Goal: Information Seeking & Learning: Check status

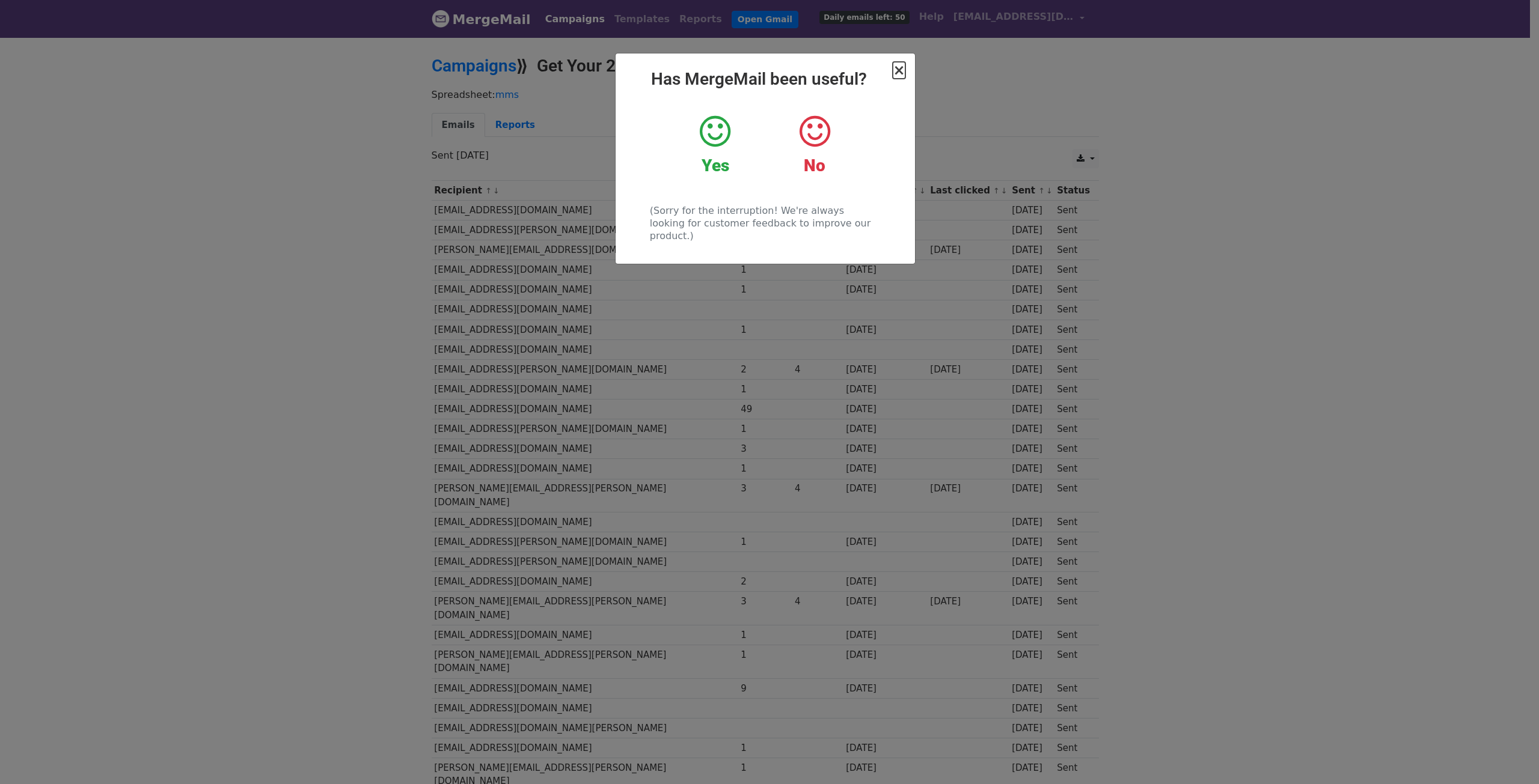
click at [899, 73] on span "×" at bounding box center [899, 70] width 12 height 17
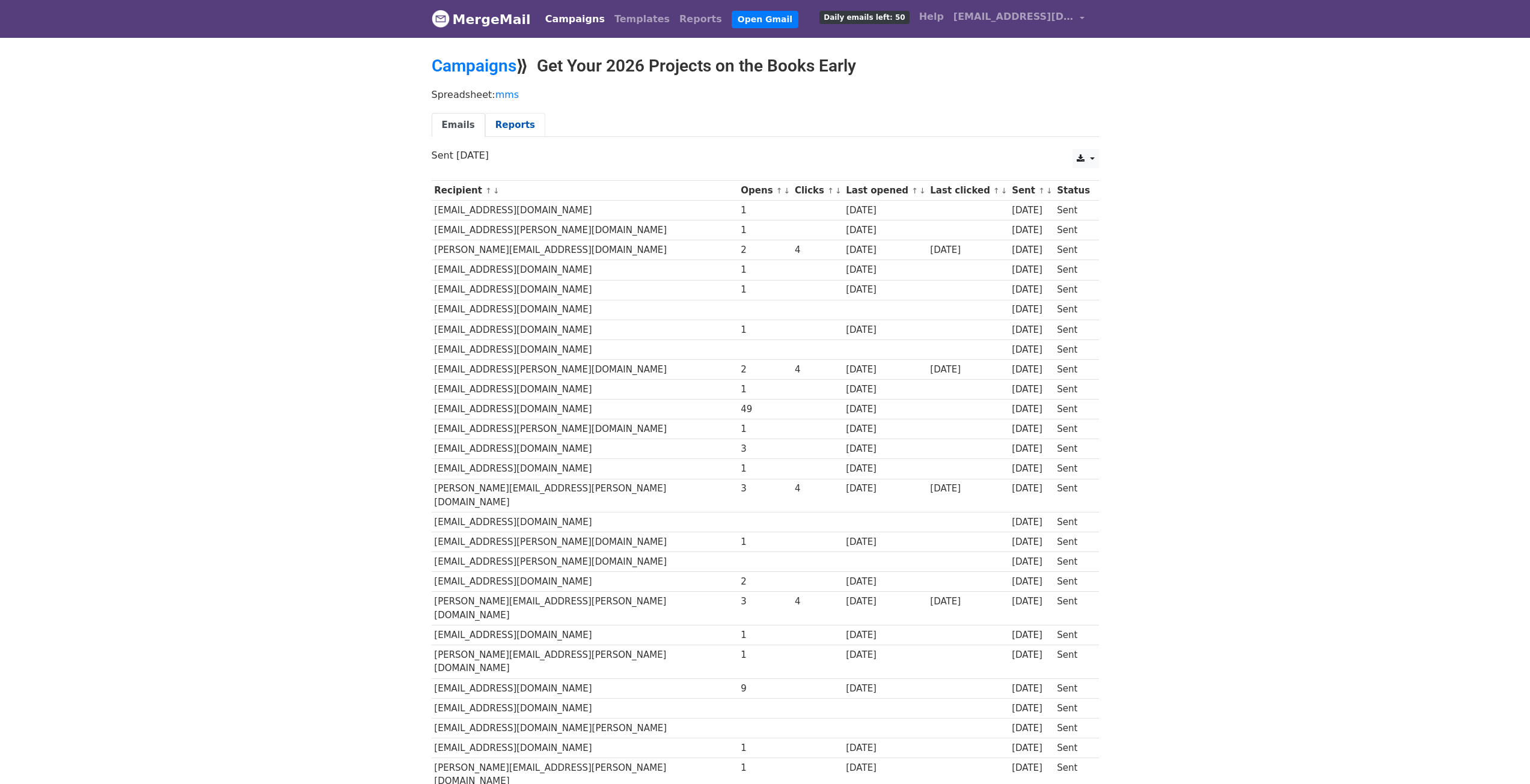
click at [508, 129] on link "Reports" at bounding box center [515, 125] width 60 height 24
click at [519, 127] on link "Reports" at bounding box center [515, 125] width 60 height 24
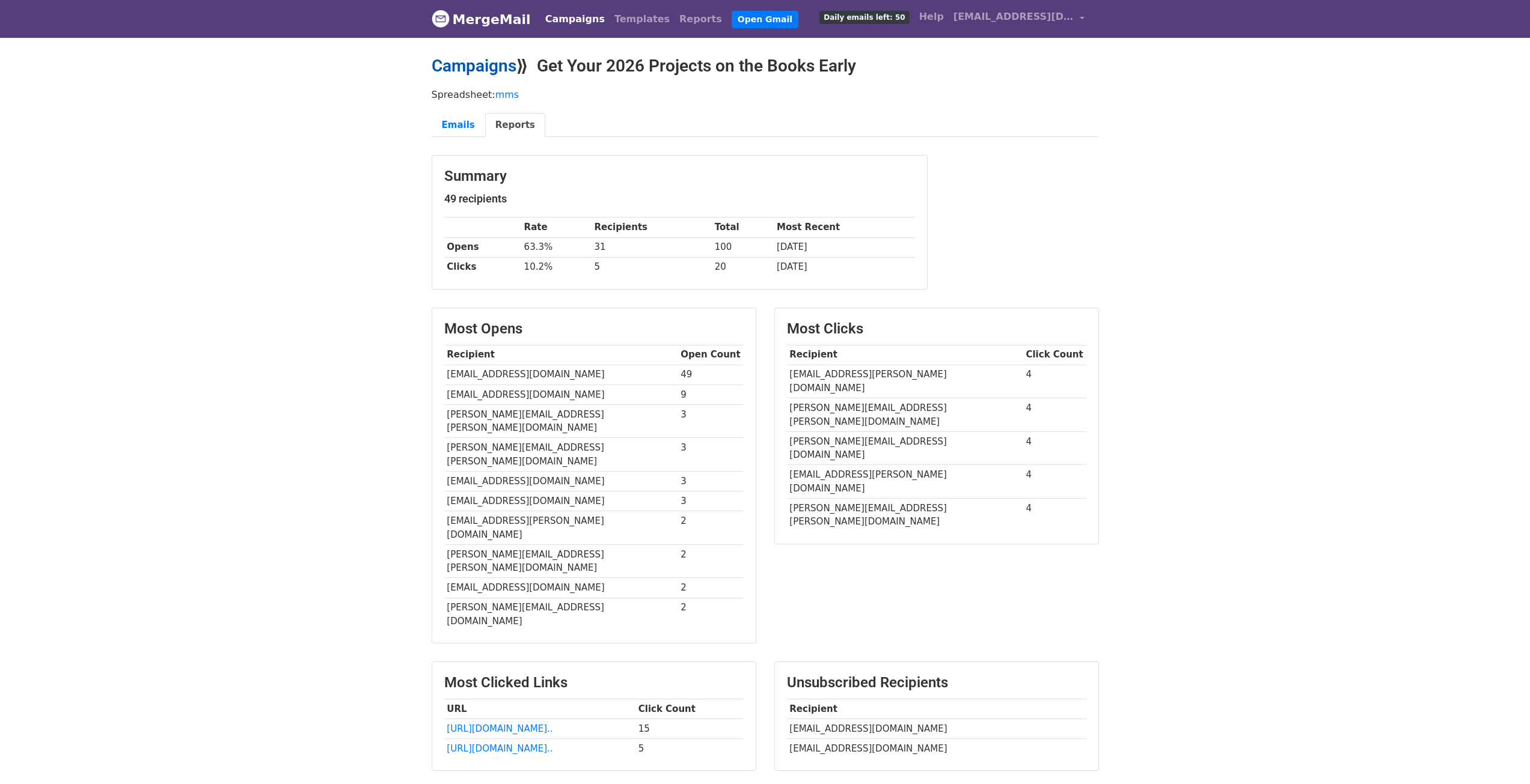
click at [479, 58] on link "Campaigns" at bounding box center [474, 66] width 85 height 20
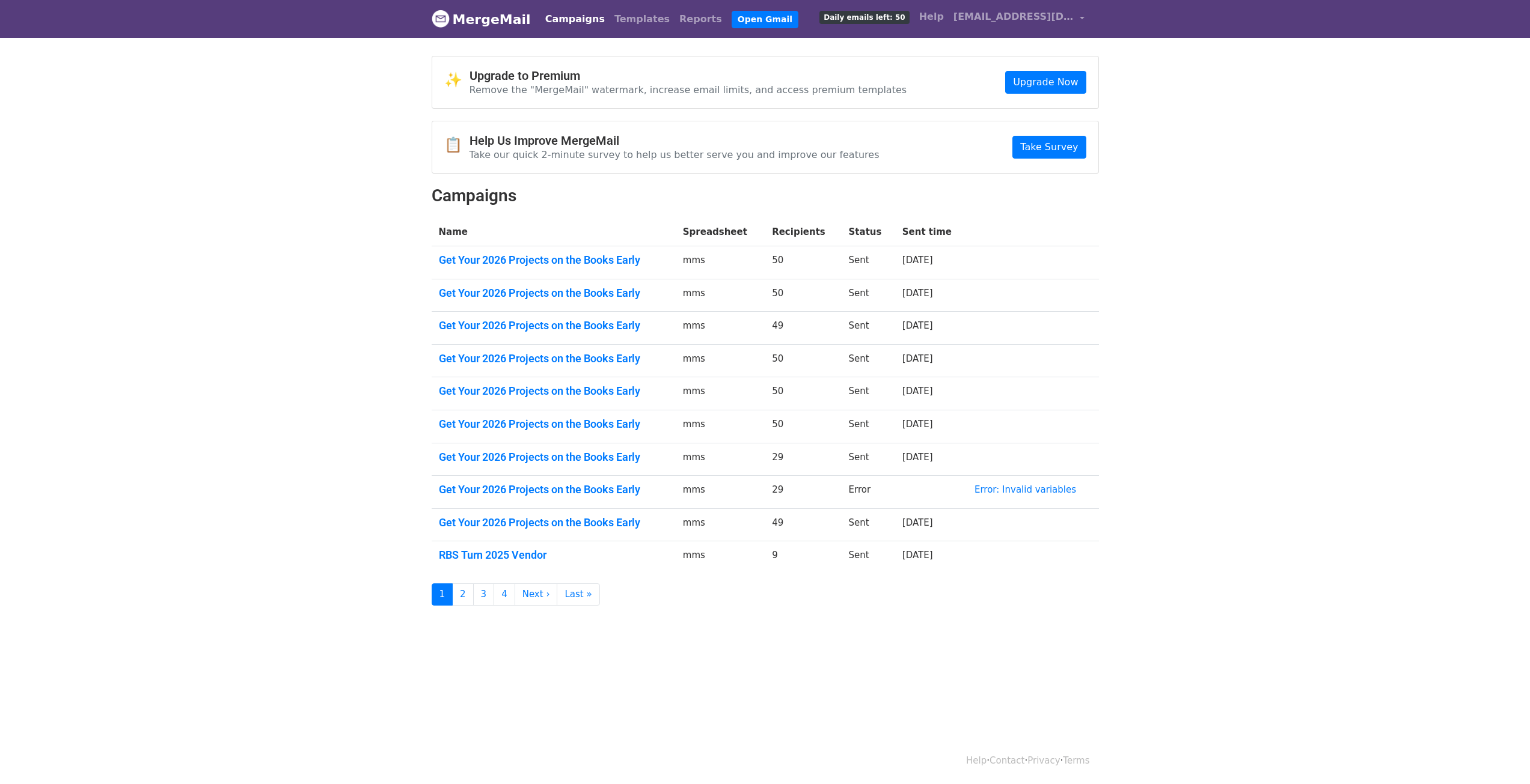
scroll to position [2, 0]
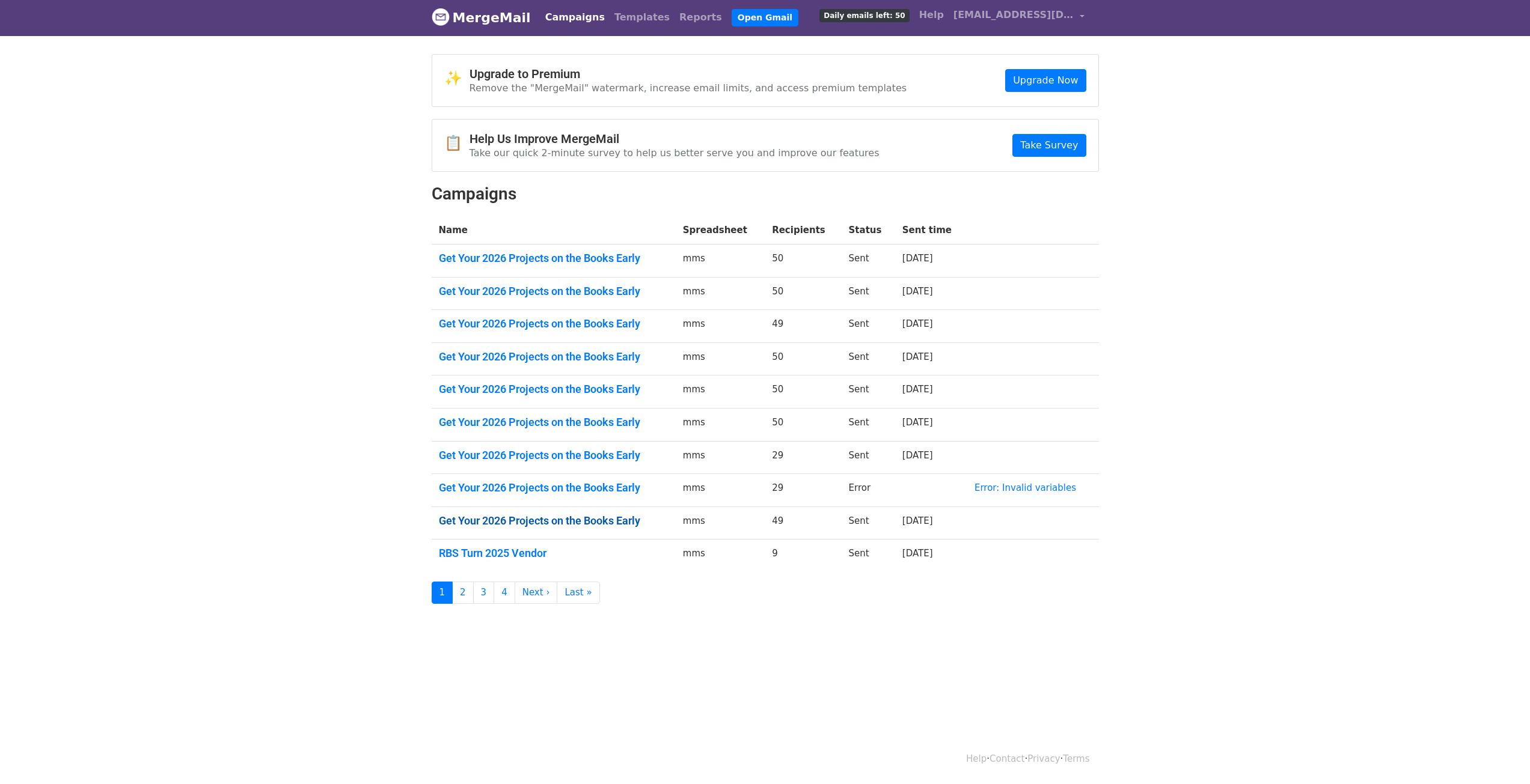
click at [536, 520] on link "Get Your 2026 Projects on the Books Early" at bounding box center [553, 521] width 229 height 13
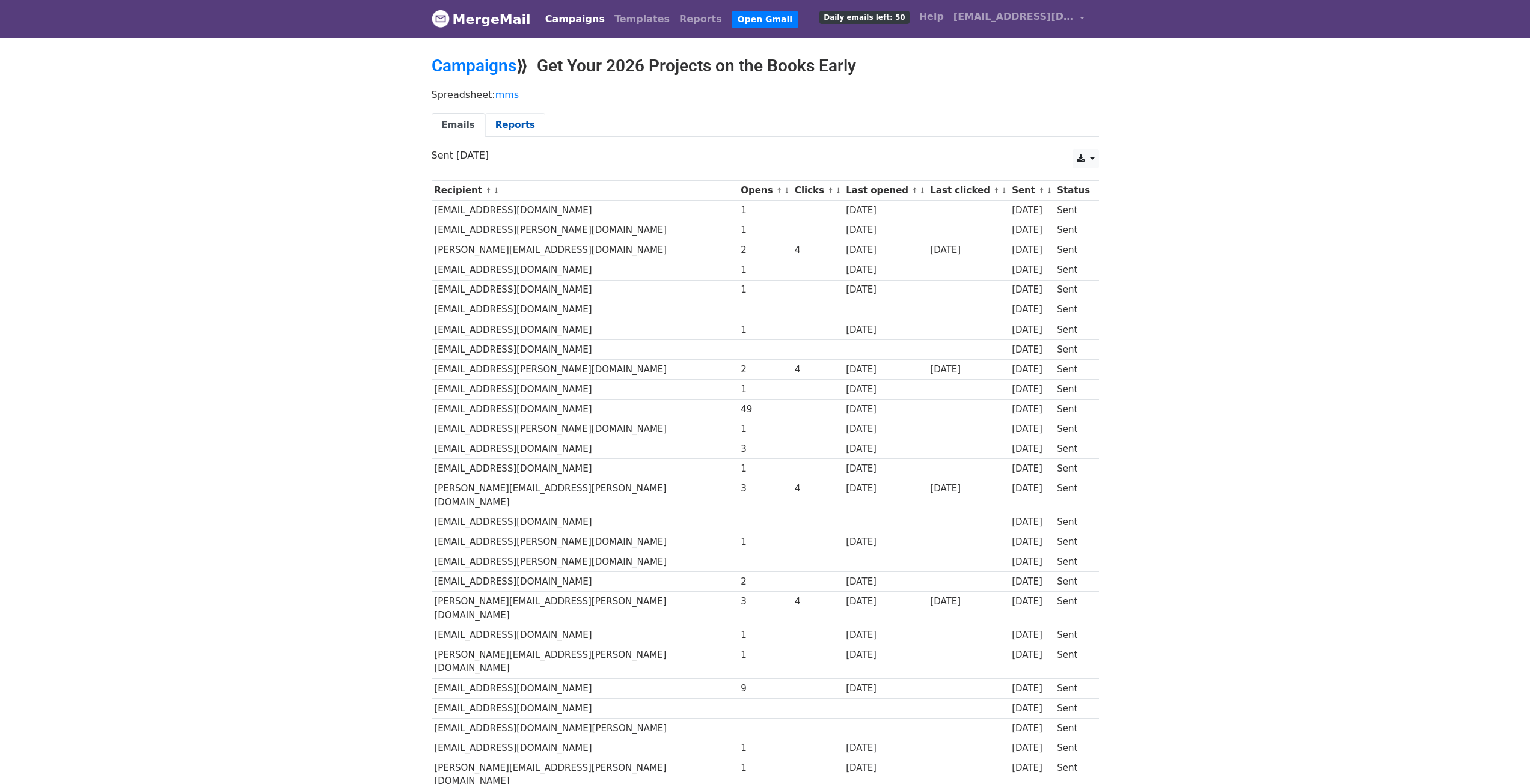
click at [517, 119] on link "Reports" at bounding box center [515, 125] width 60 height 24
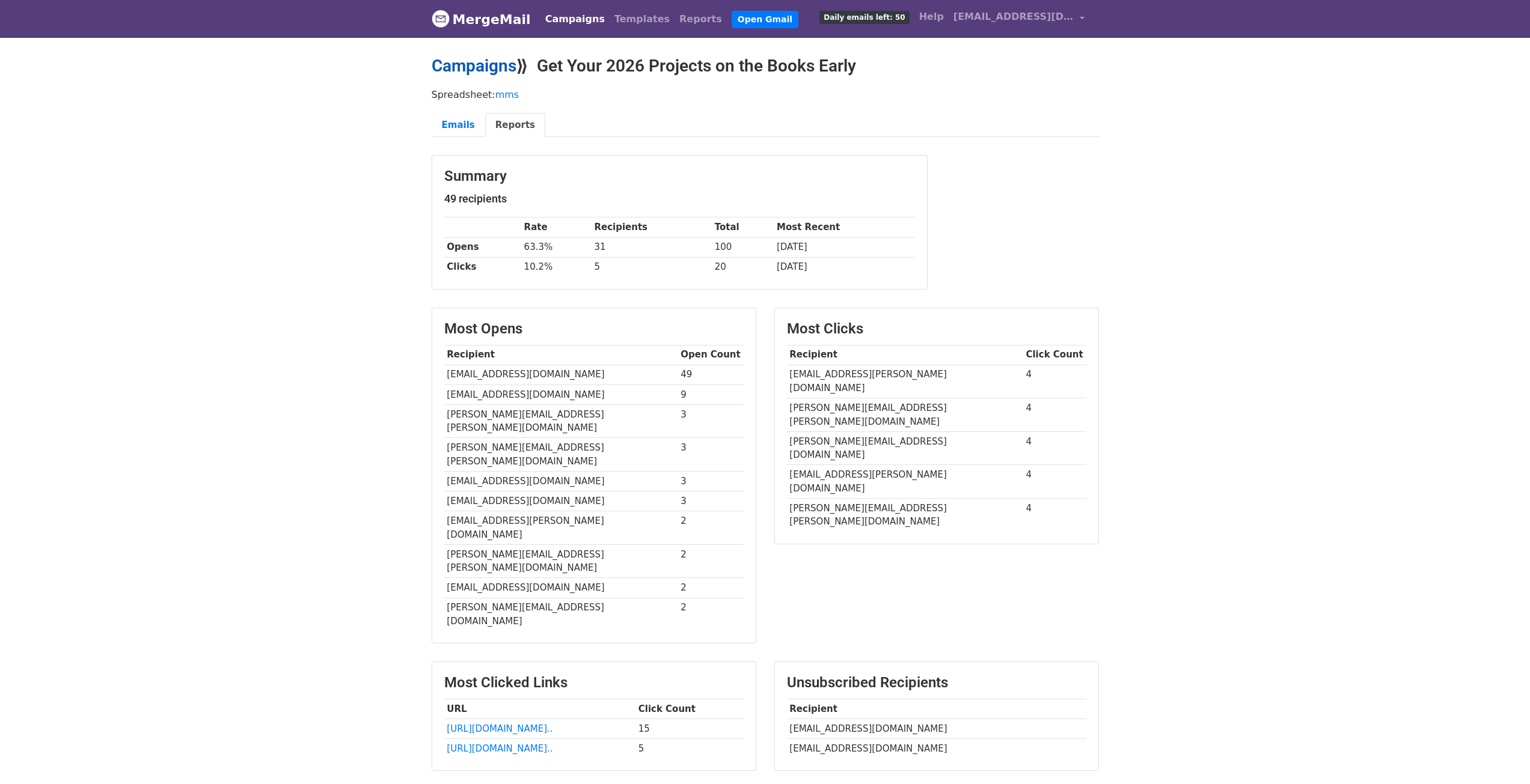
click at [455, 74] on link "Campaigns" at bounding box center [474, 66] width 85 height 20
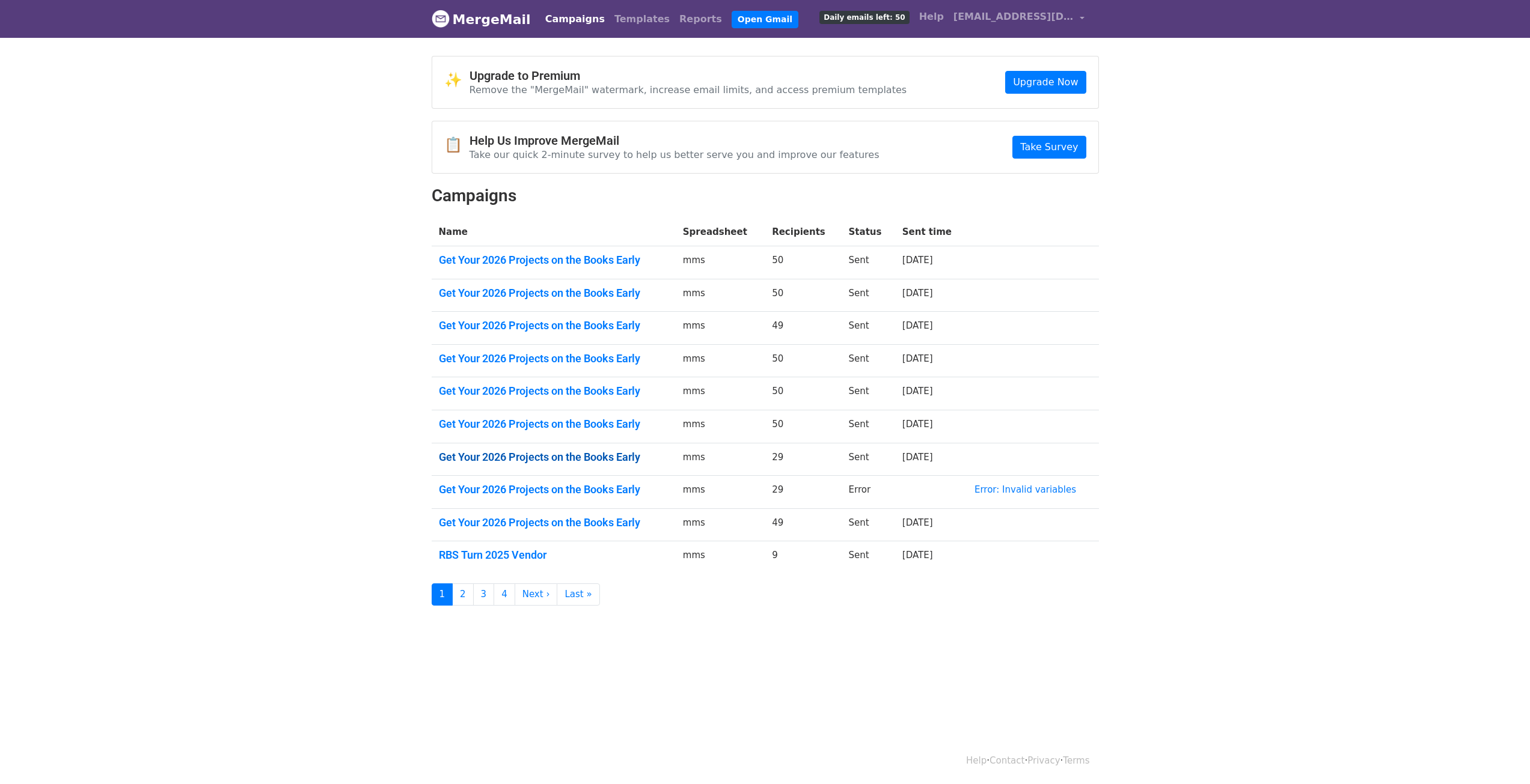
click at [534, 459] on link "Get Your 2026 Projects on the Books Early" at bounding box center [553, 457] width 229 height 13
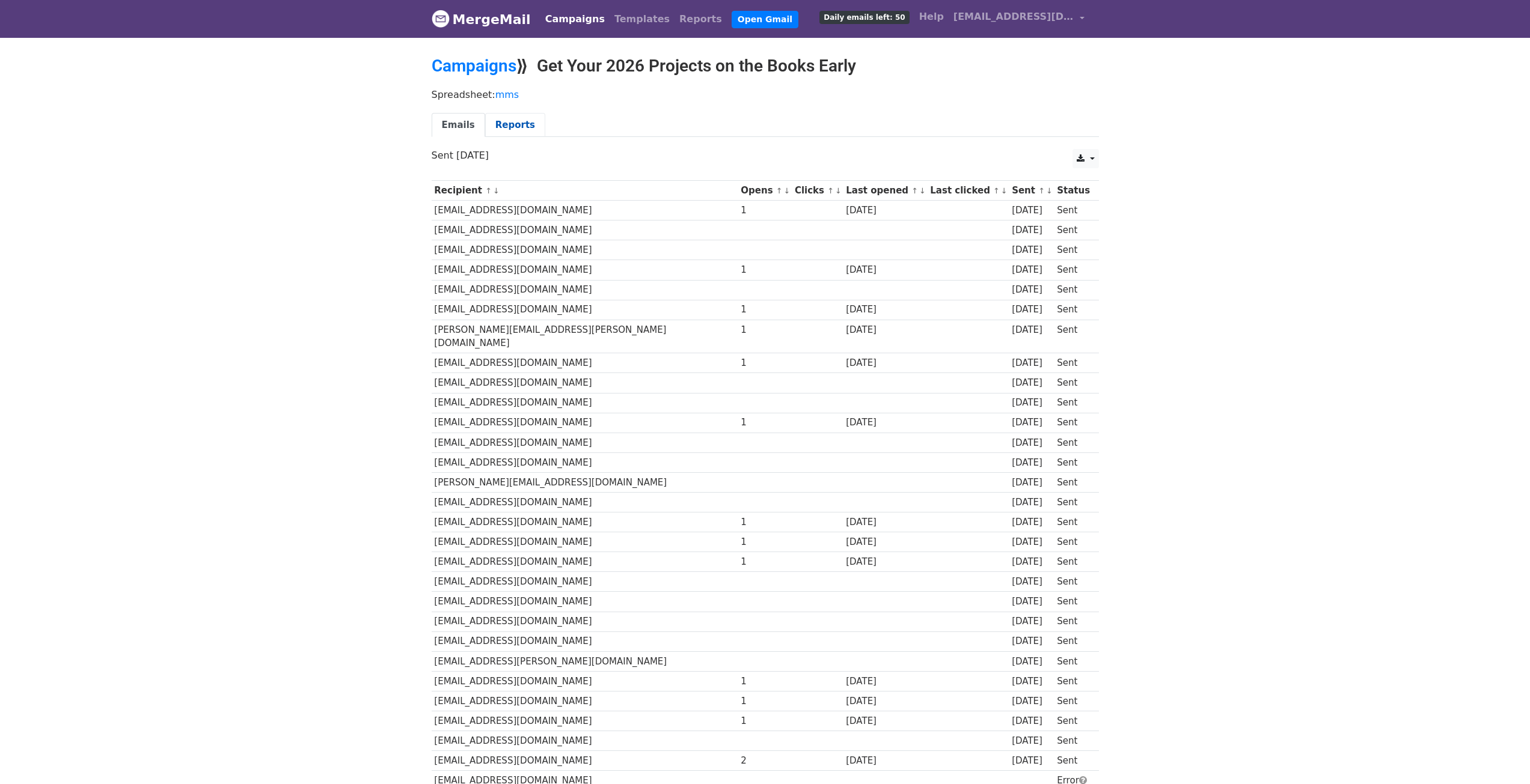
click at [509, 123] on link "Reports" at bounding box center [515, 125] width 60 height 24
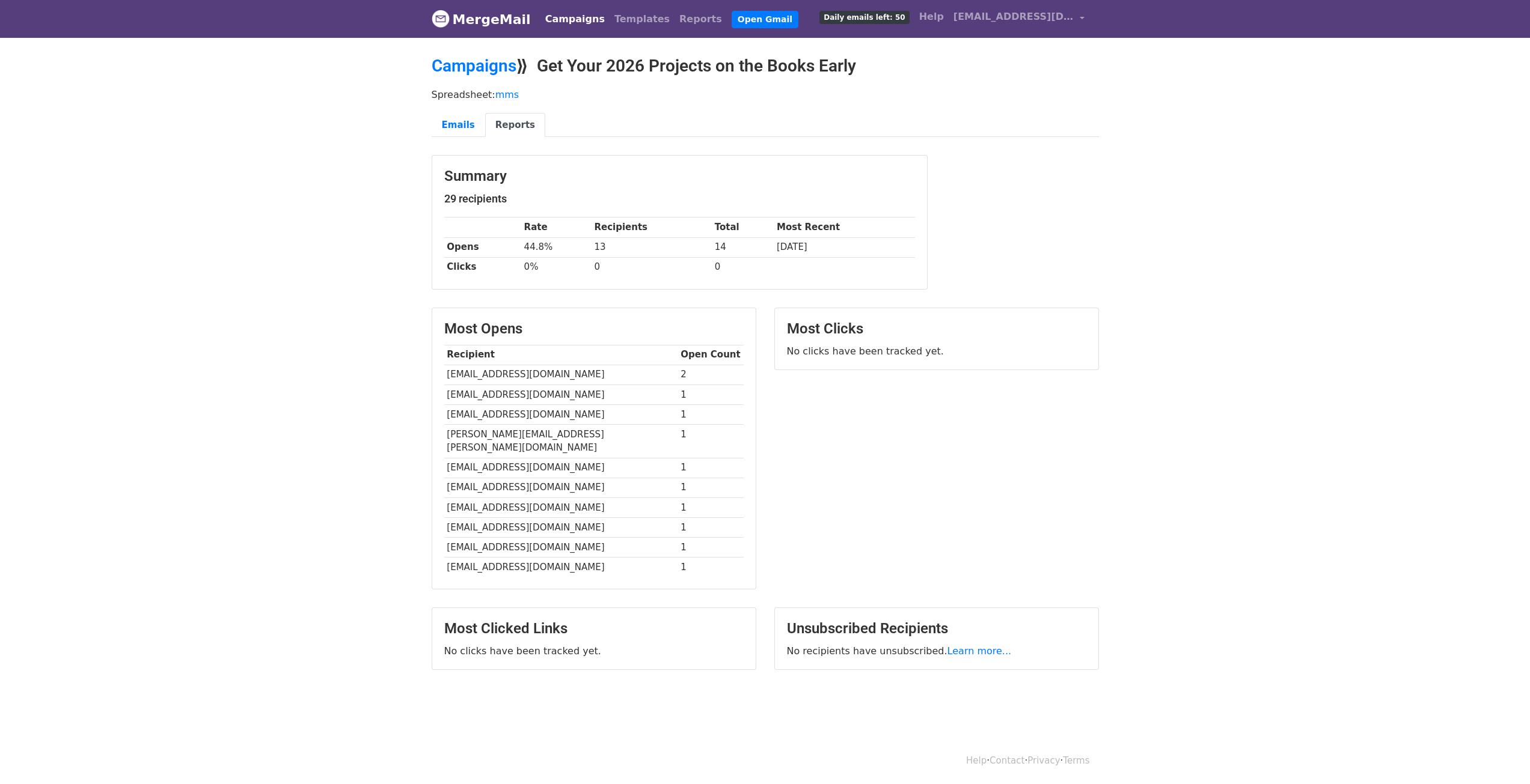
scroll to position [2, 0]
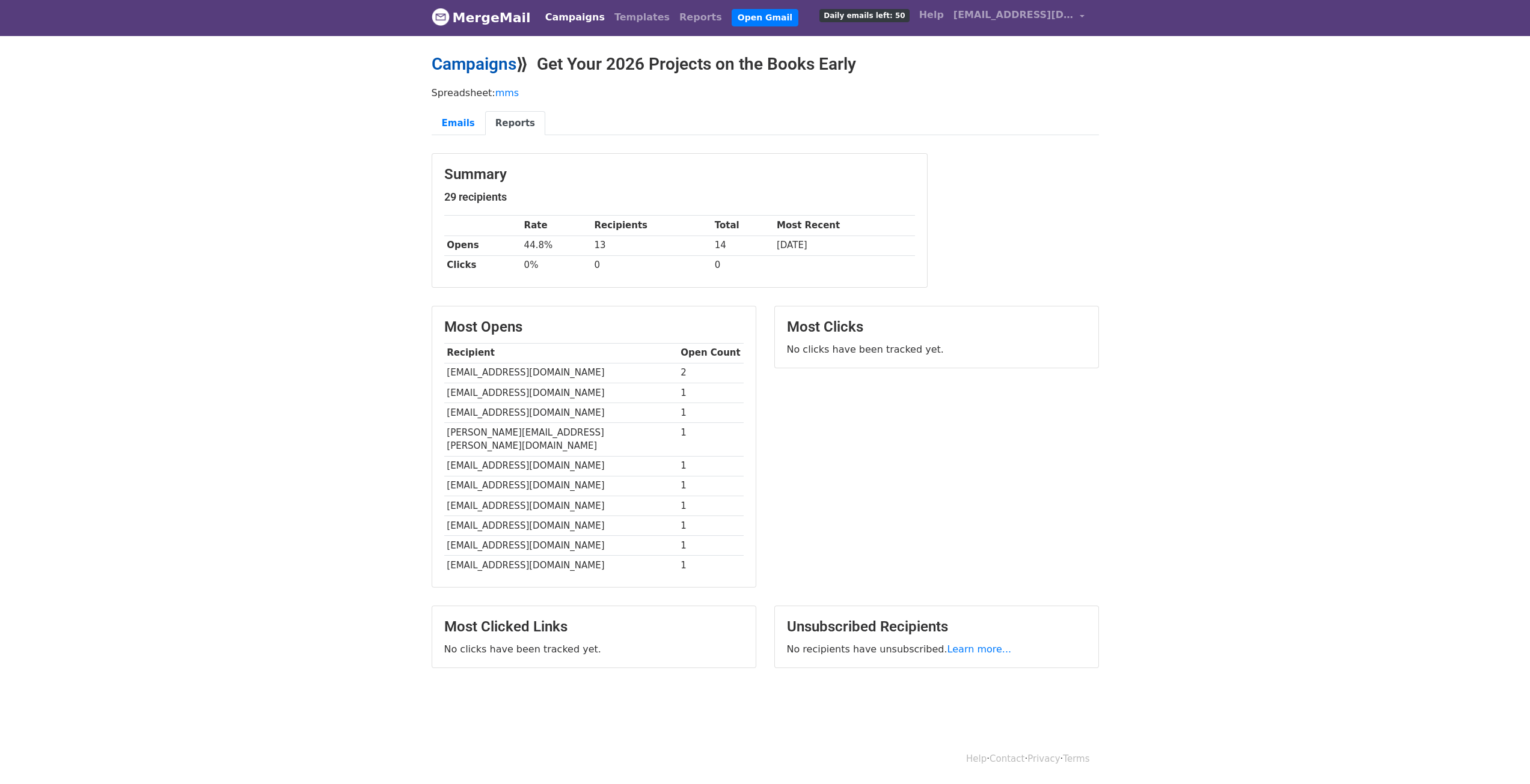
click at [453, 69] on link "Campaigns" at bounding box center [474, 64] width 85 height 20
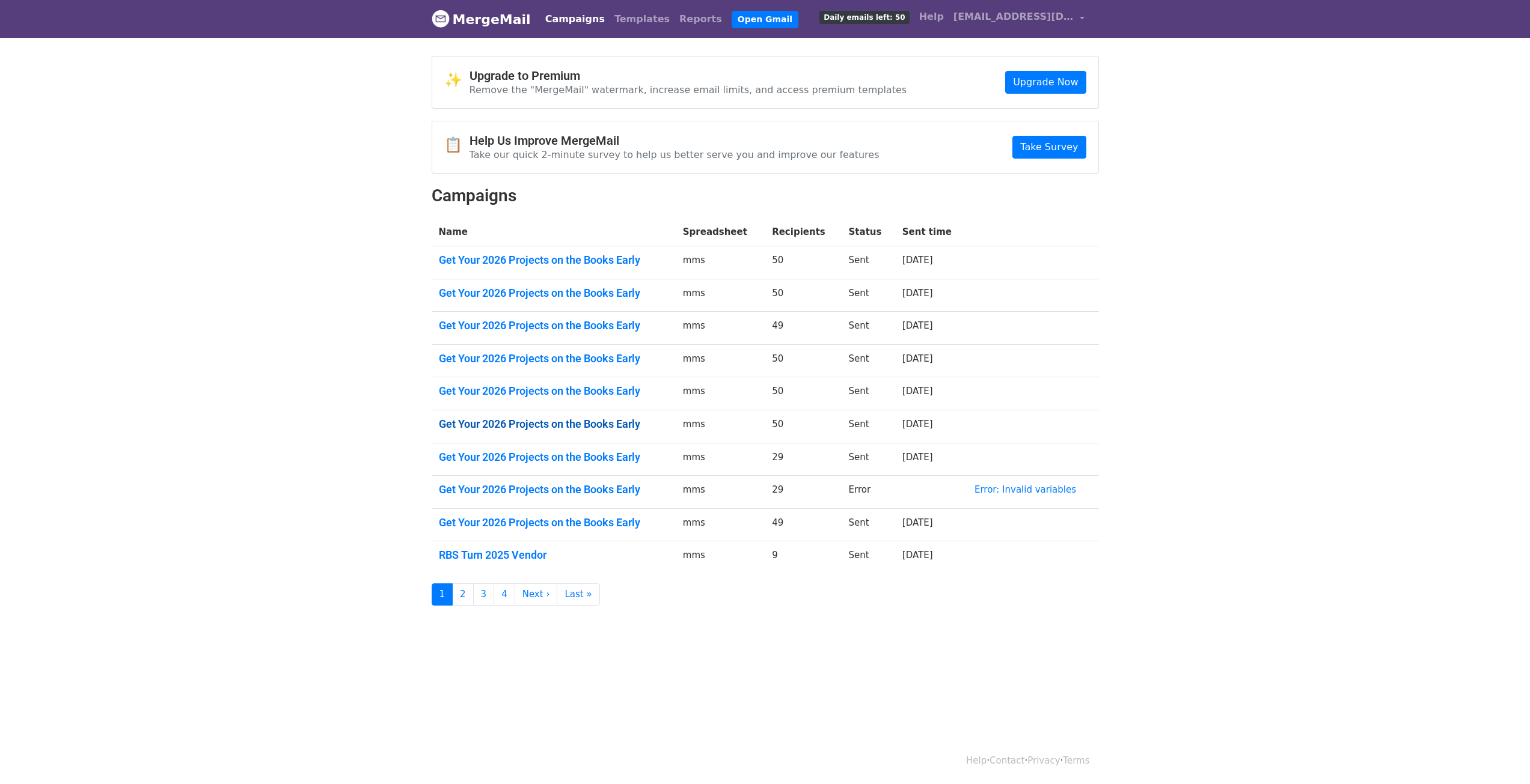
click at [588, 423] on link "Get Your 2026 Projects on the Books Early" at bounding box center [553, 425] width 229 height 13
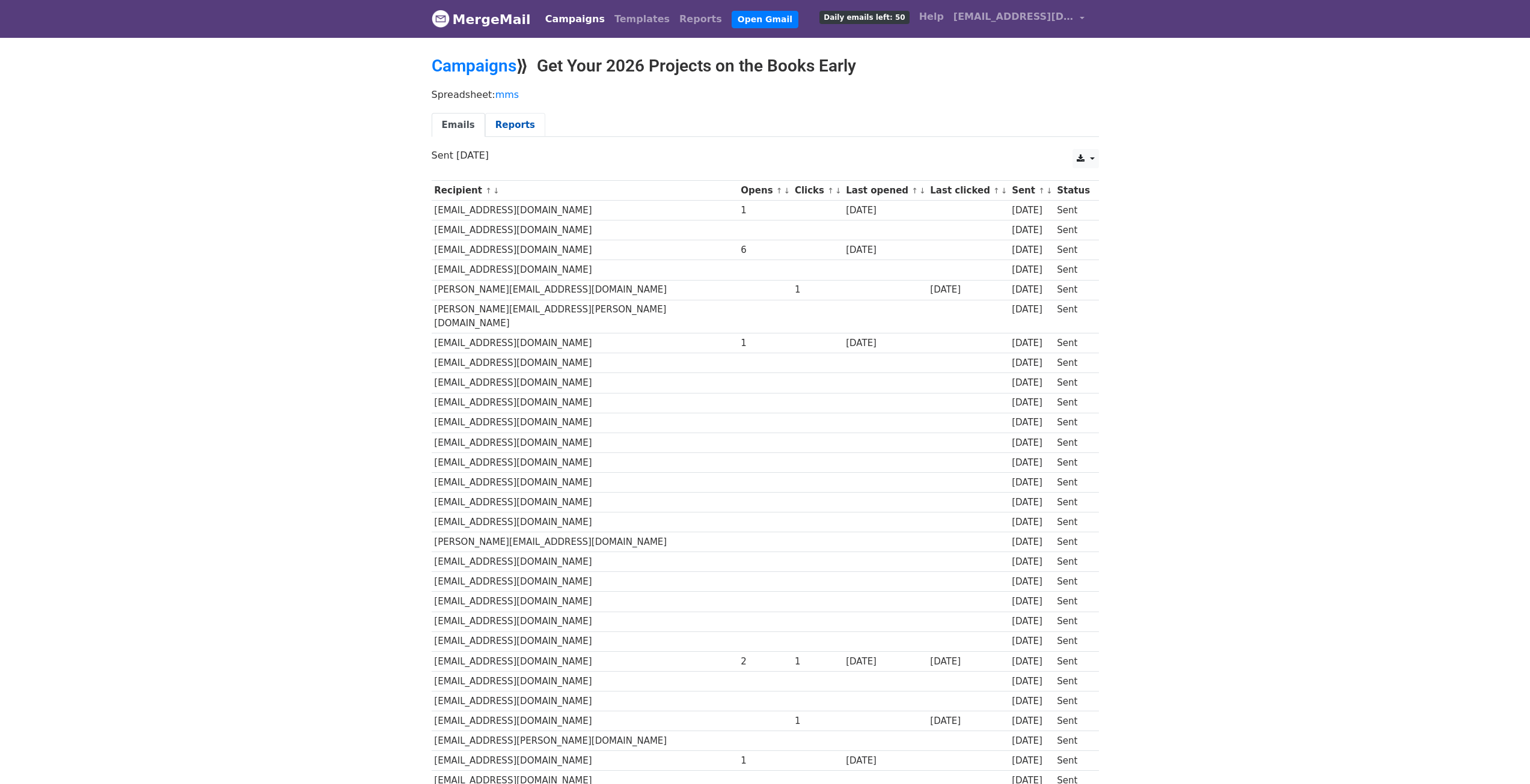
click at [519, 125] on link "Reports" at bounding box center [515, 125] width 60 height 24
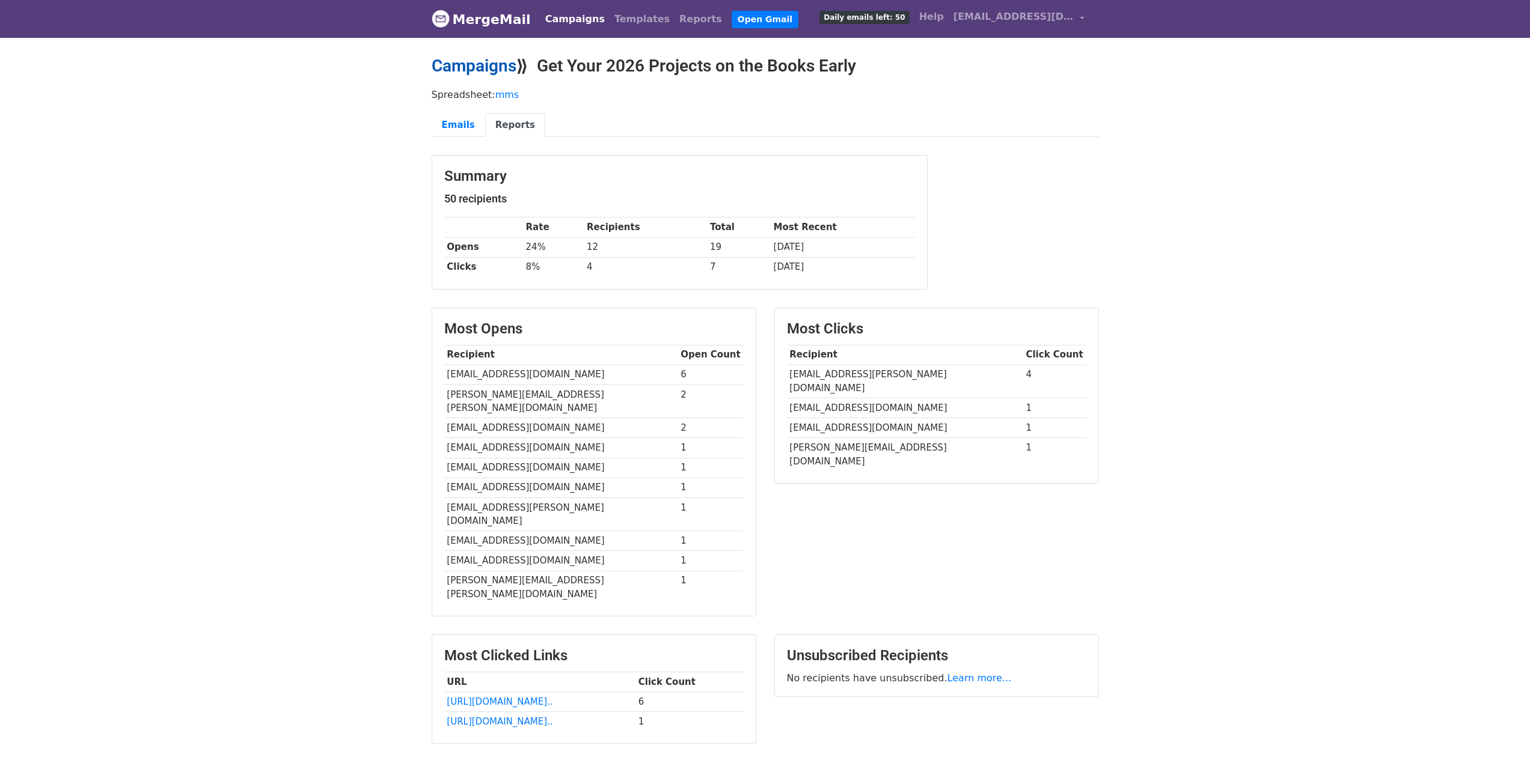
click at [482, 61] on link "Campaigns" at bounding box center [474, 66] width 85 height 20
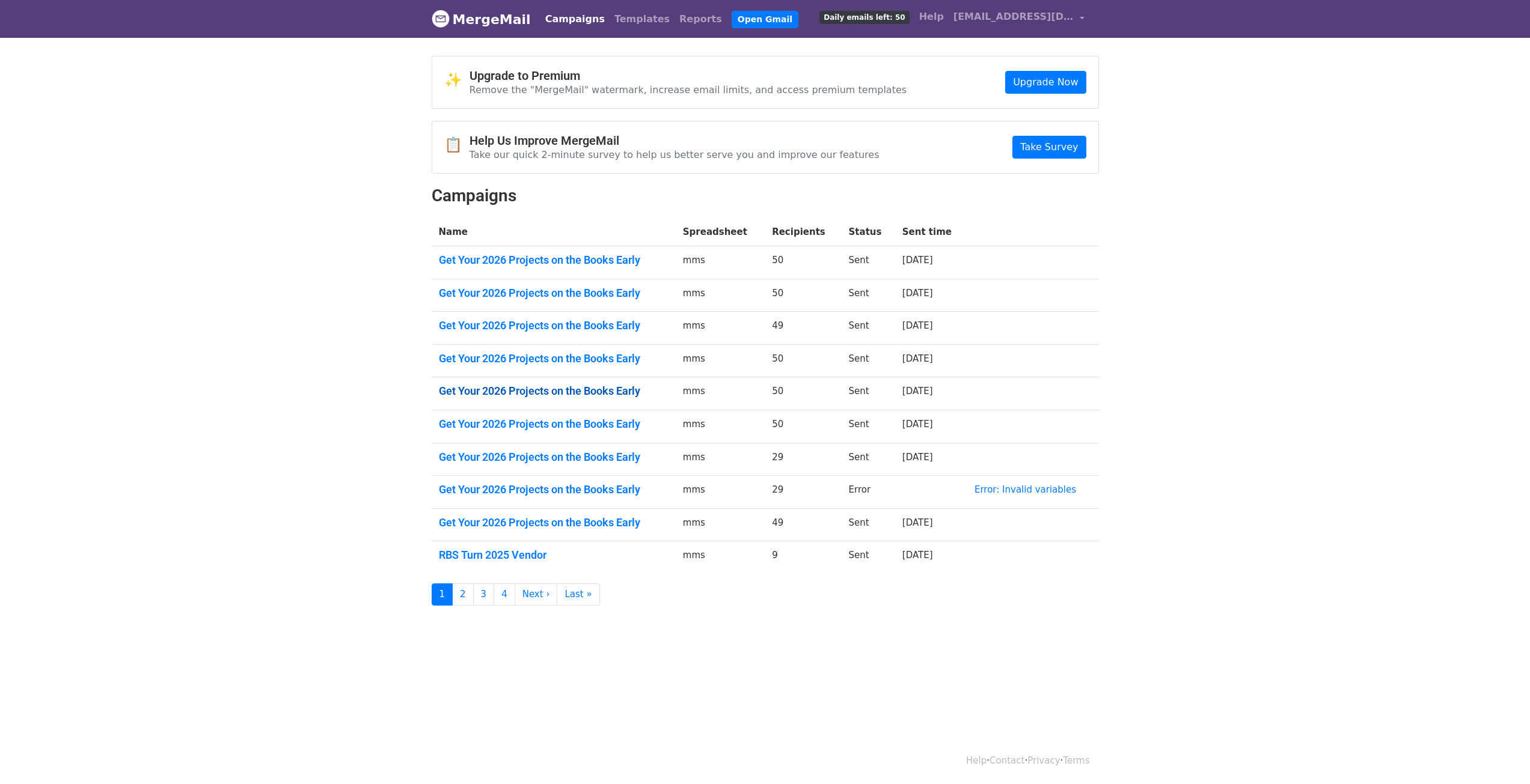
click at [586, 392] on link "Get Your 2026 Projects on the Books Early" at bounding box center [553, 391] width 229 height 13
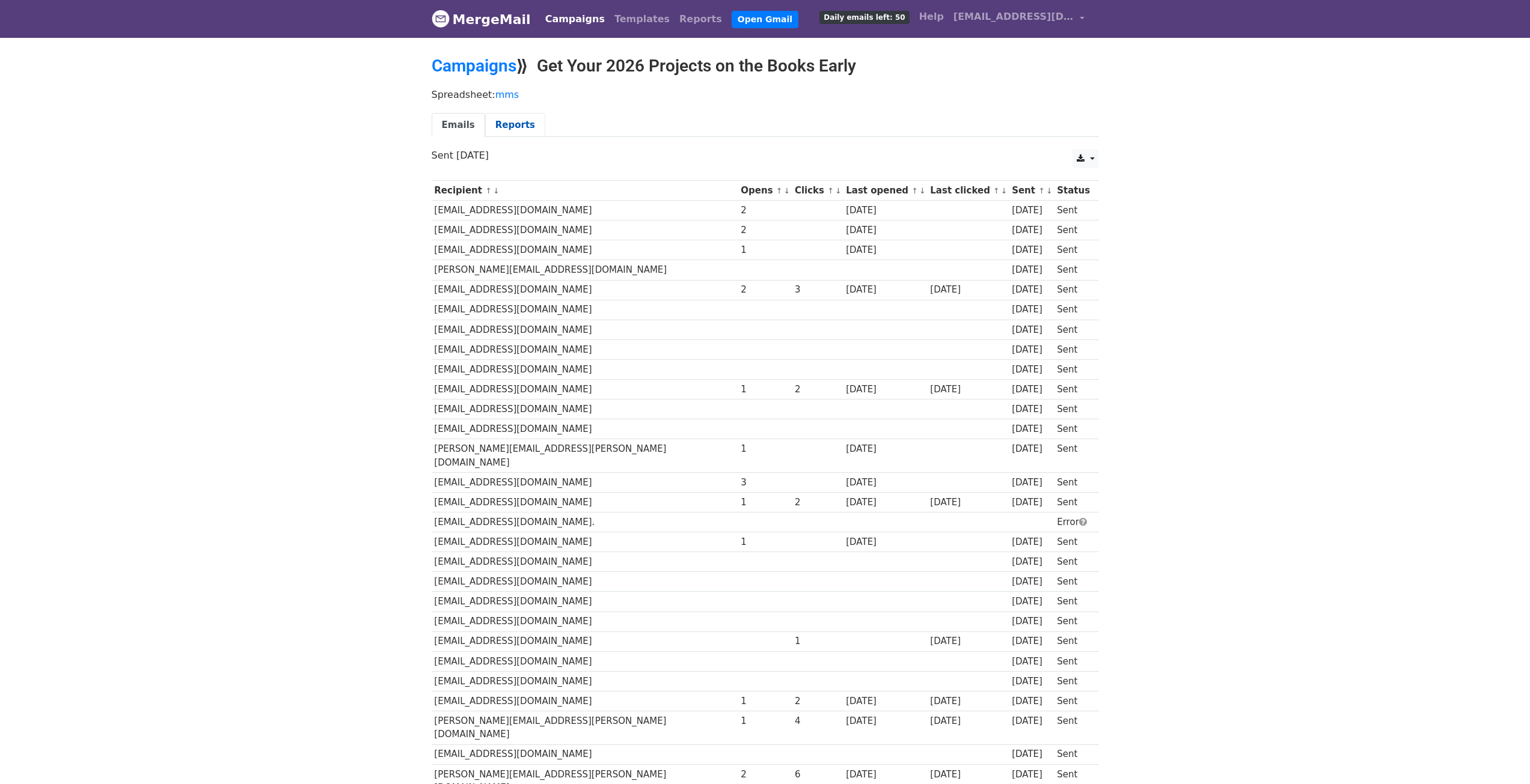
click at [510, 130] on link "Reports" at bounding box center [515, 125] width 60 height 24
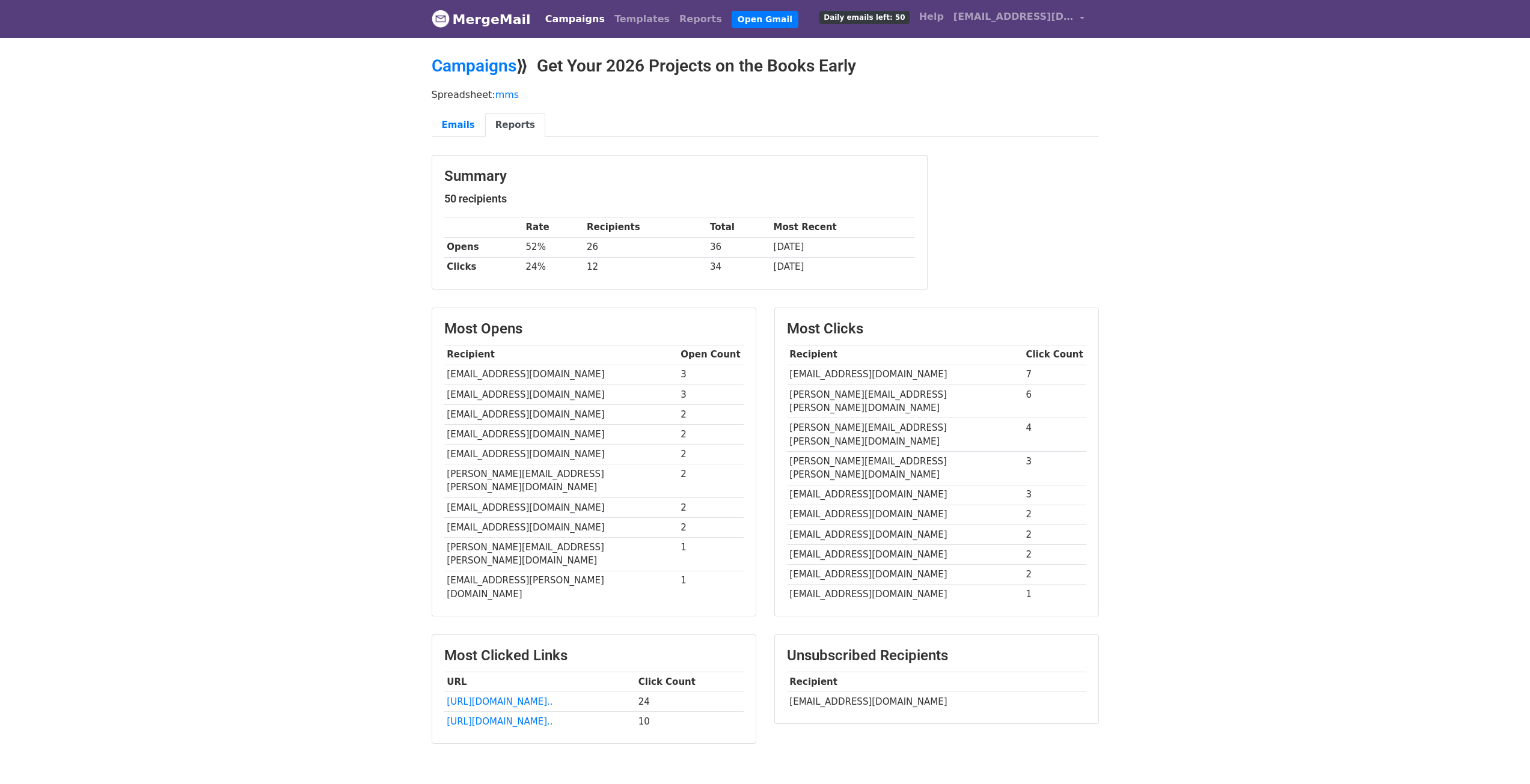
drag, startPoint x: 831, startPoint y: 455, endPoint x: 936, endPoint y: 457, distance: 105.0
click at [935, 485] on td "cgeorge@redstoneresidential.com" at bounding box center [904, 495] width 236 height 20
drag, startPoint x: 875, startPoint y: 663, endPoint x: 786, endPoint y: 651, distance: 89.8
click at [787, 692] on td "cm@arcadiauncc.com" at bounding box center [936, 702] width 299 height 20
click at [474, 66] on link "Campaigns" at bounding box center [474, 66] width 85 height 20
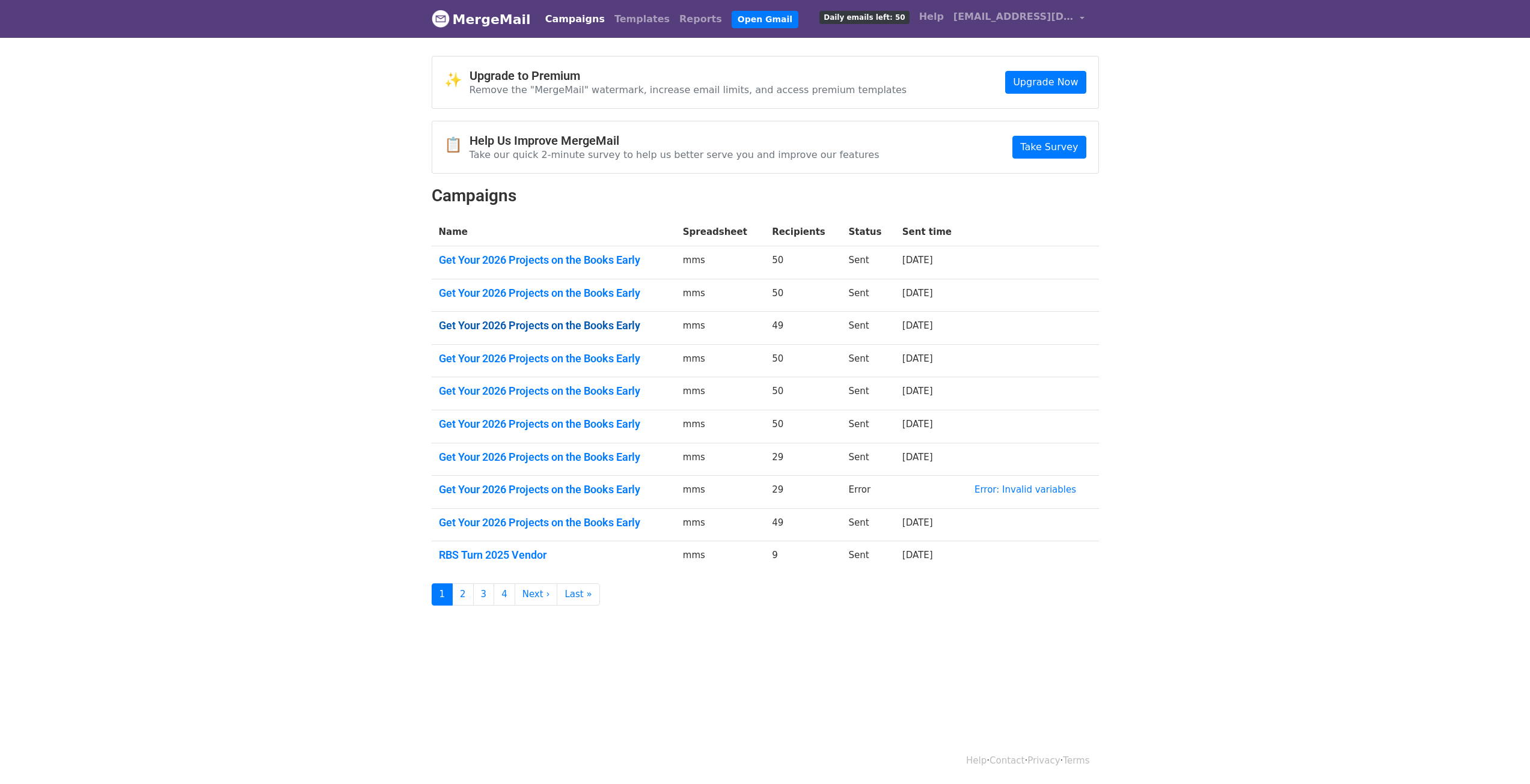
click at [550, 327] on link "Get Your 2026 Projects on the Books Early" at bounding box center [553, 326] width 229 height 13
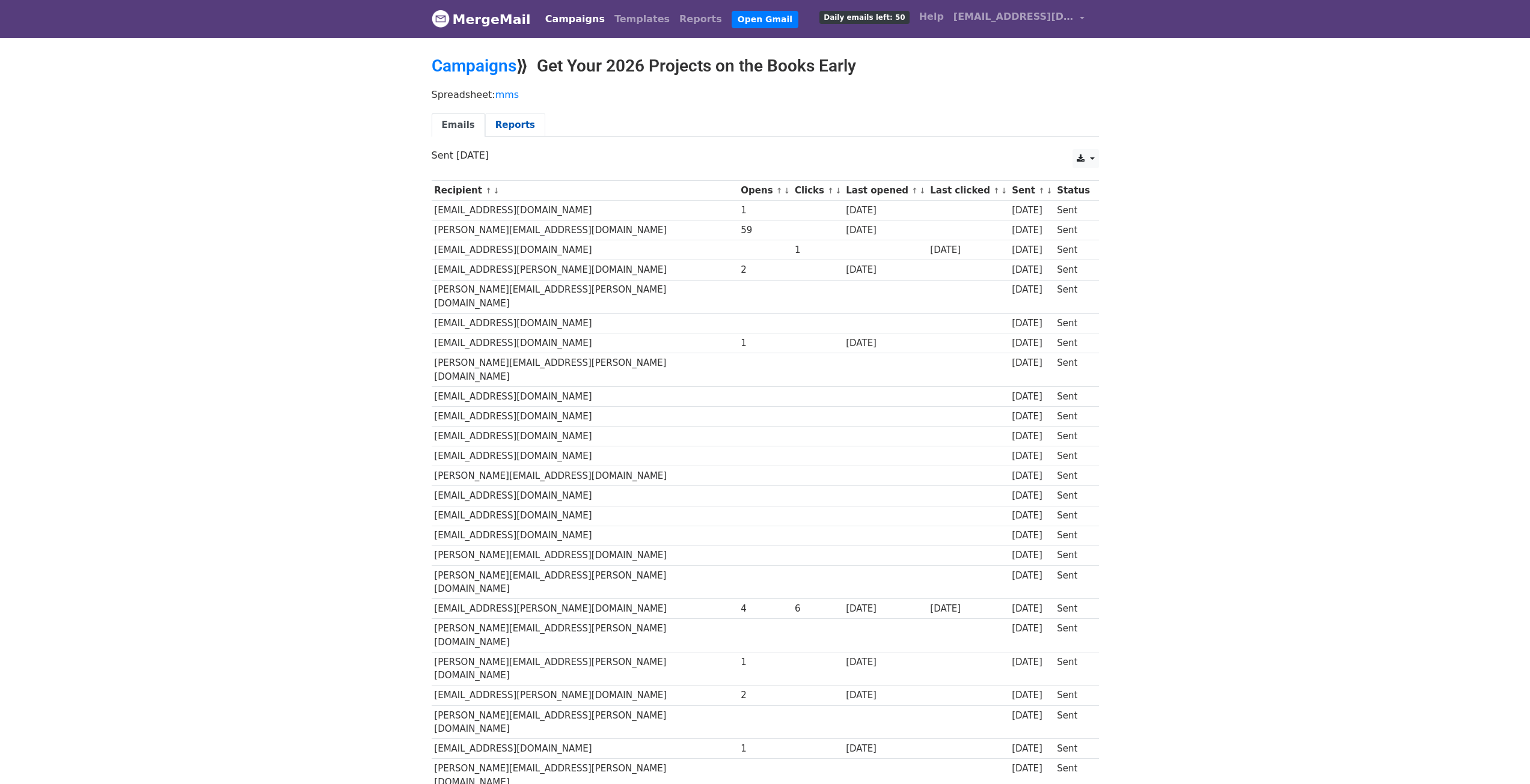
click at [501, 130] on link "Reports" at bounding box center [515, 125] width 60 height 24
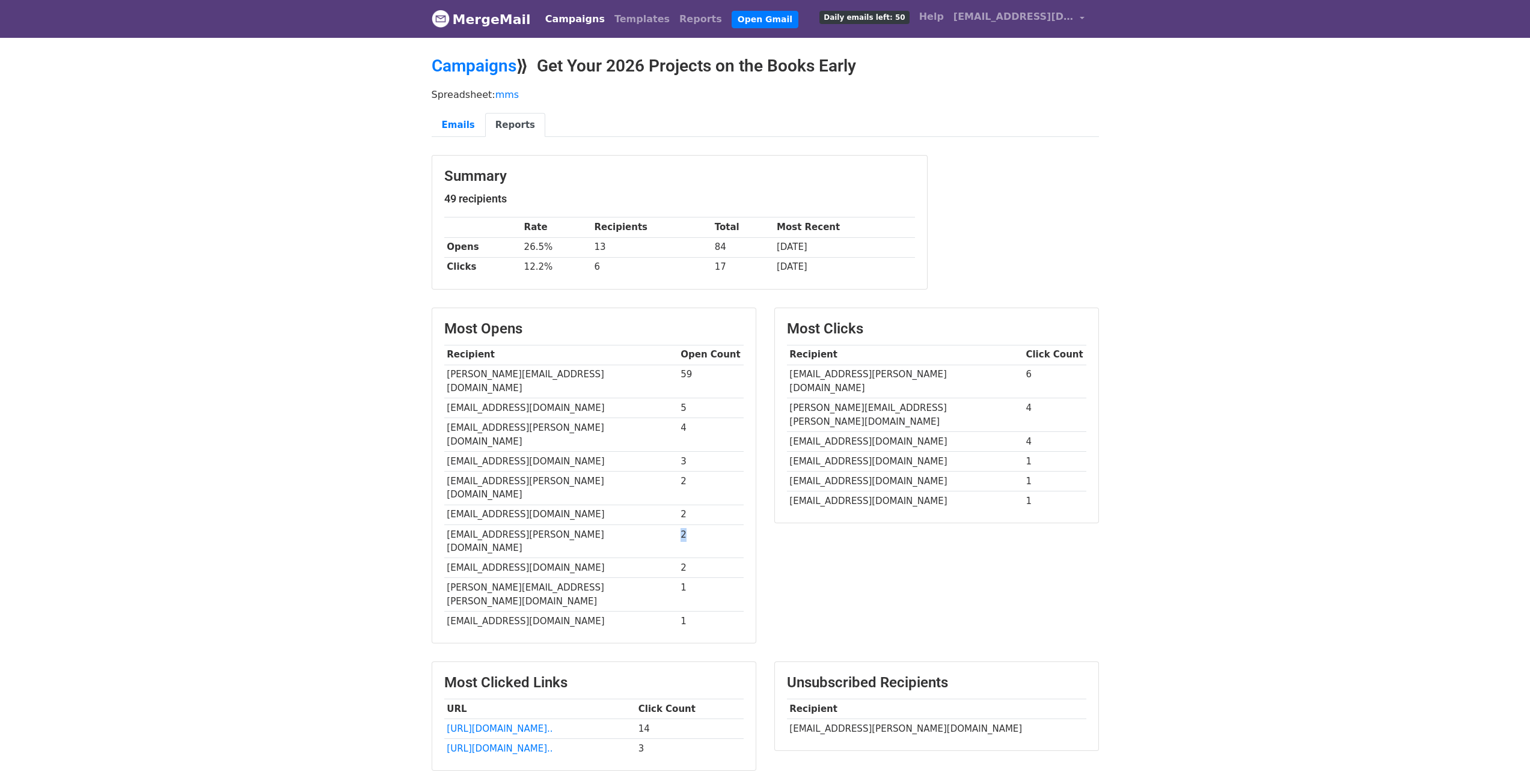
drag, startPoint x: 684, startPoint y: 493, endPoint x: 678, endPoint y: 490, distance: 6.7
click at [678, 524] on td "2" at bounding box center [711, 541] width 66 height 34
click at [454, 124] on link "Emails" at bounding box center [458, 125] width 53 height 24
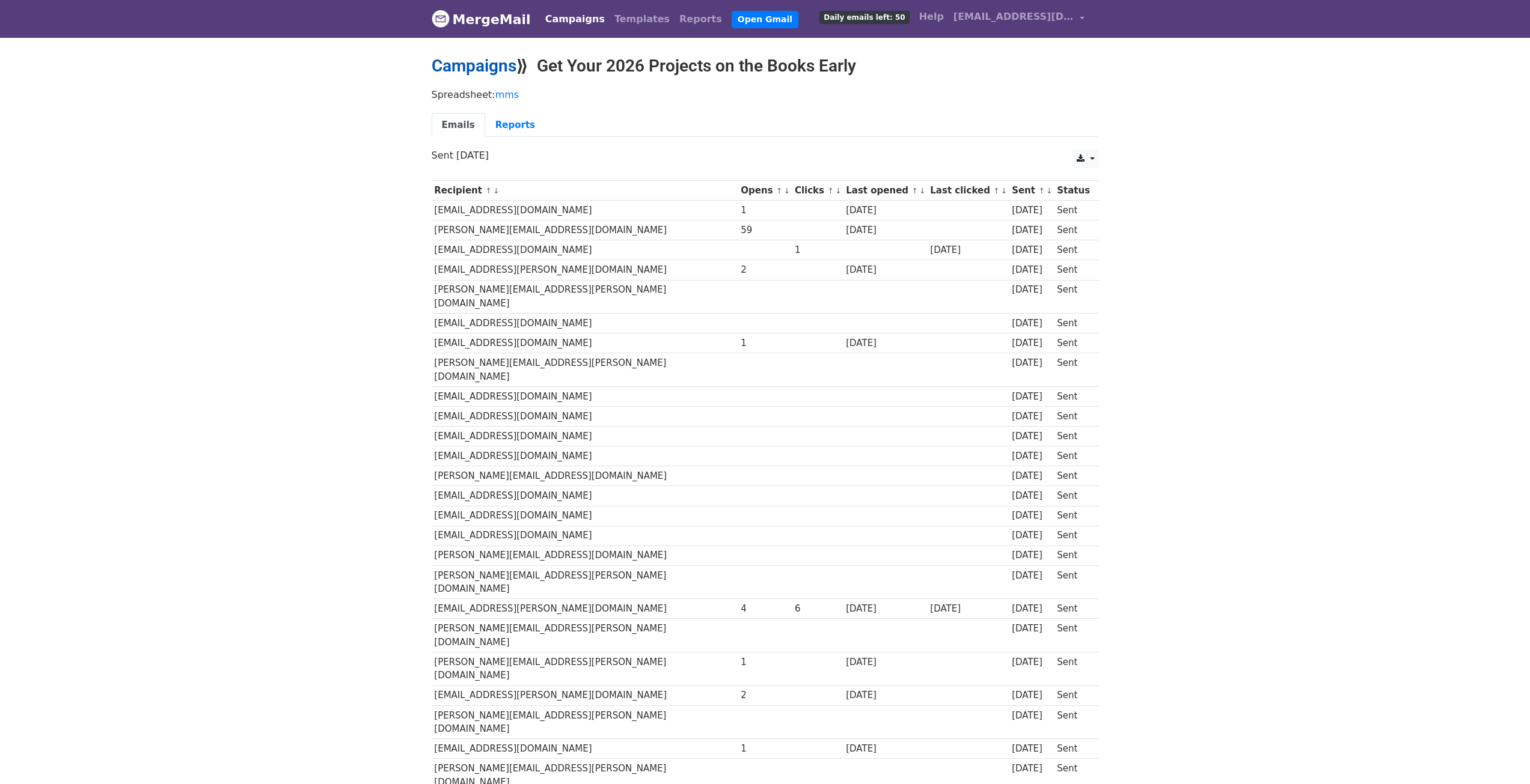
click at [475, 69] on link "Campaigns" at bounding box center [474, 66] width 85 height 20
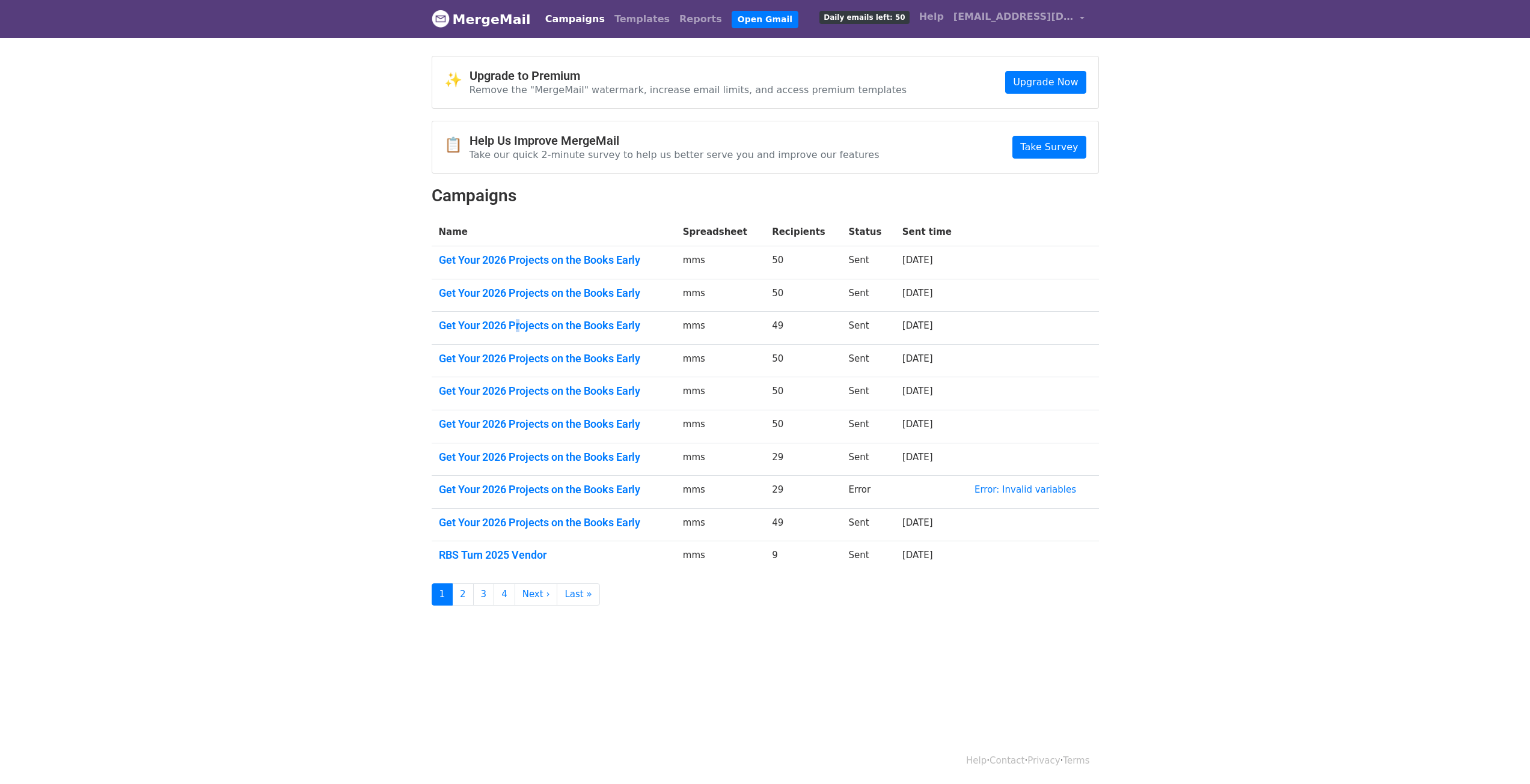
click at [520, 317] on td "Get Your 2026 Projects on the Books Early" at bounding box center [553, 329] width 244 height 33
click at [525, 319] on link "Get Your 2026 Projects on the Books Early" at bounding box center [553, 326] width 229 height 13
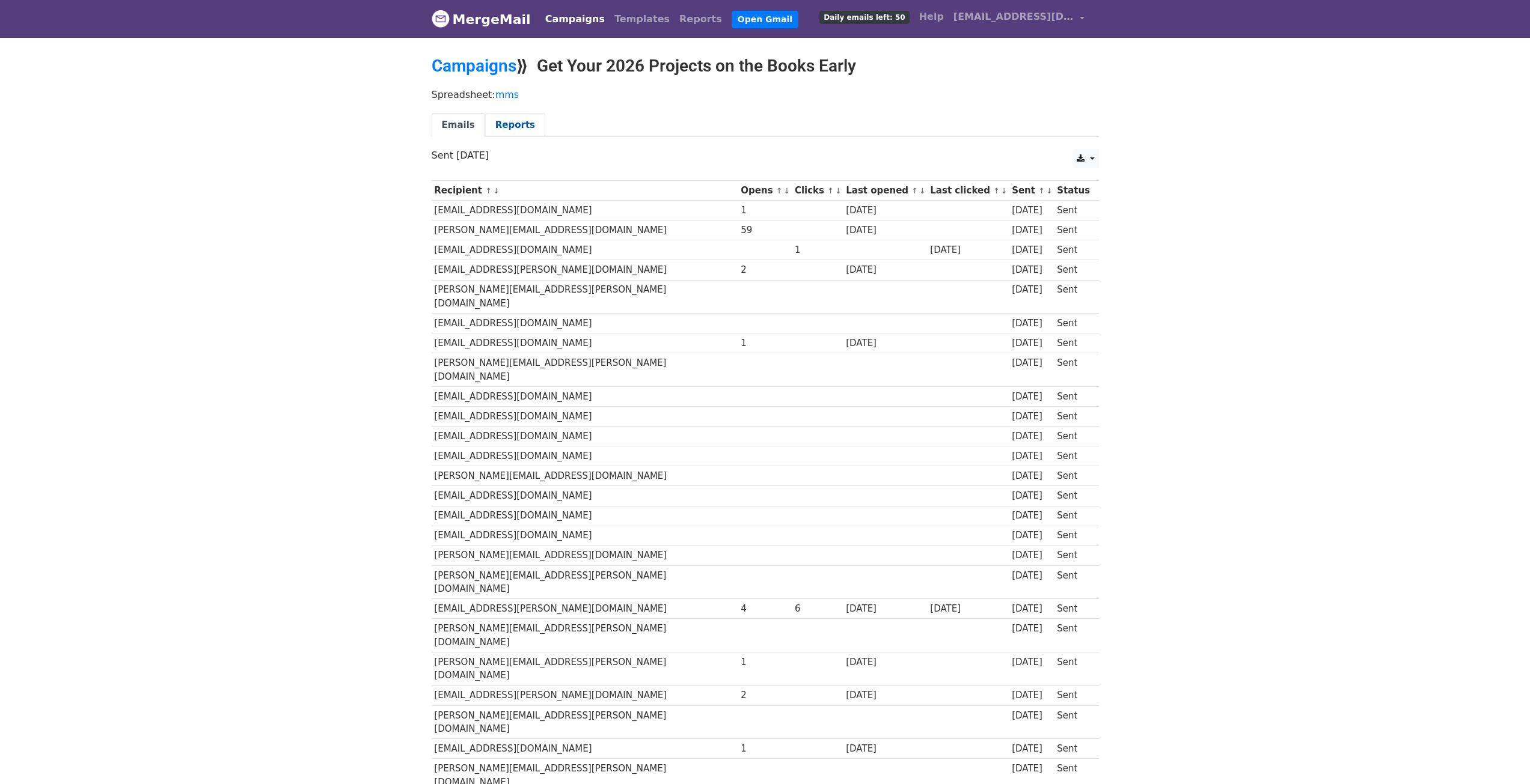
click at [511, 124] on link "Reports" at bounding box center [515, 125] width 60 height 24
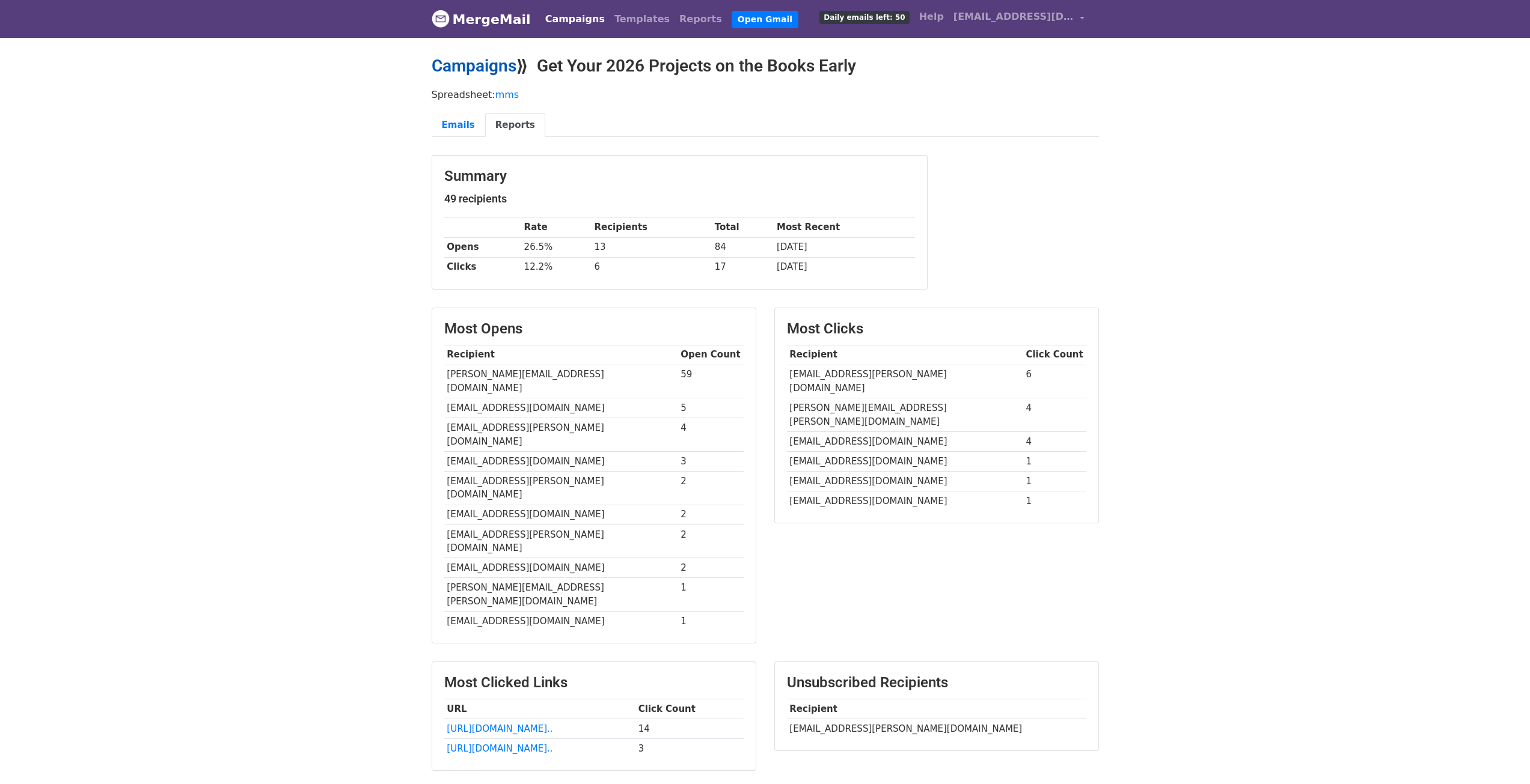
click at [461, 59] on link "Campaigns" at bounding box center [474, 66] width 85 height 20
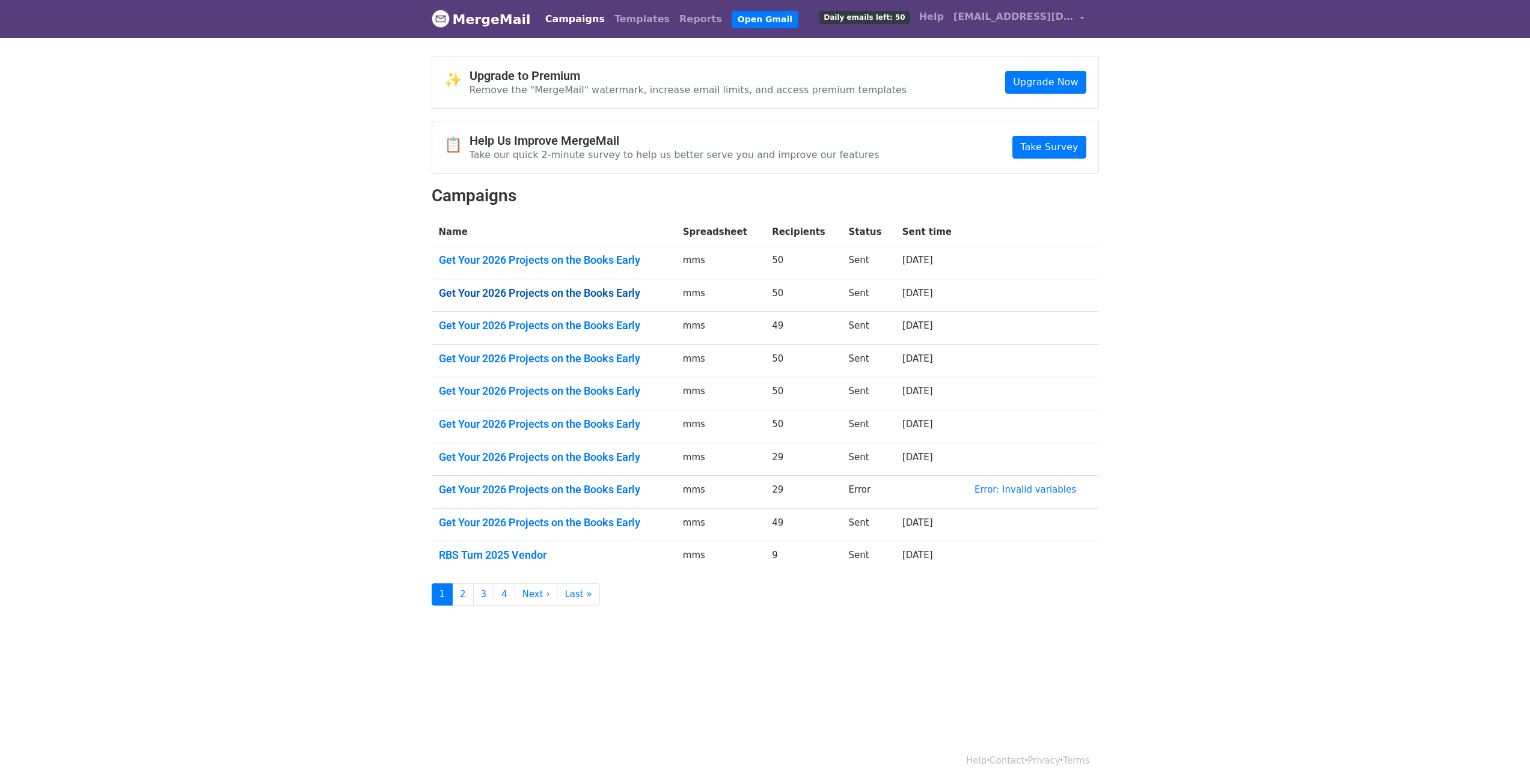
click at [538, 294] on link "Get Your 2026 Projects on the Books Early" at bounding box center [553, 293] width 229 height 13
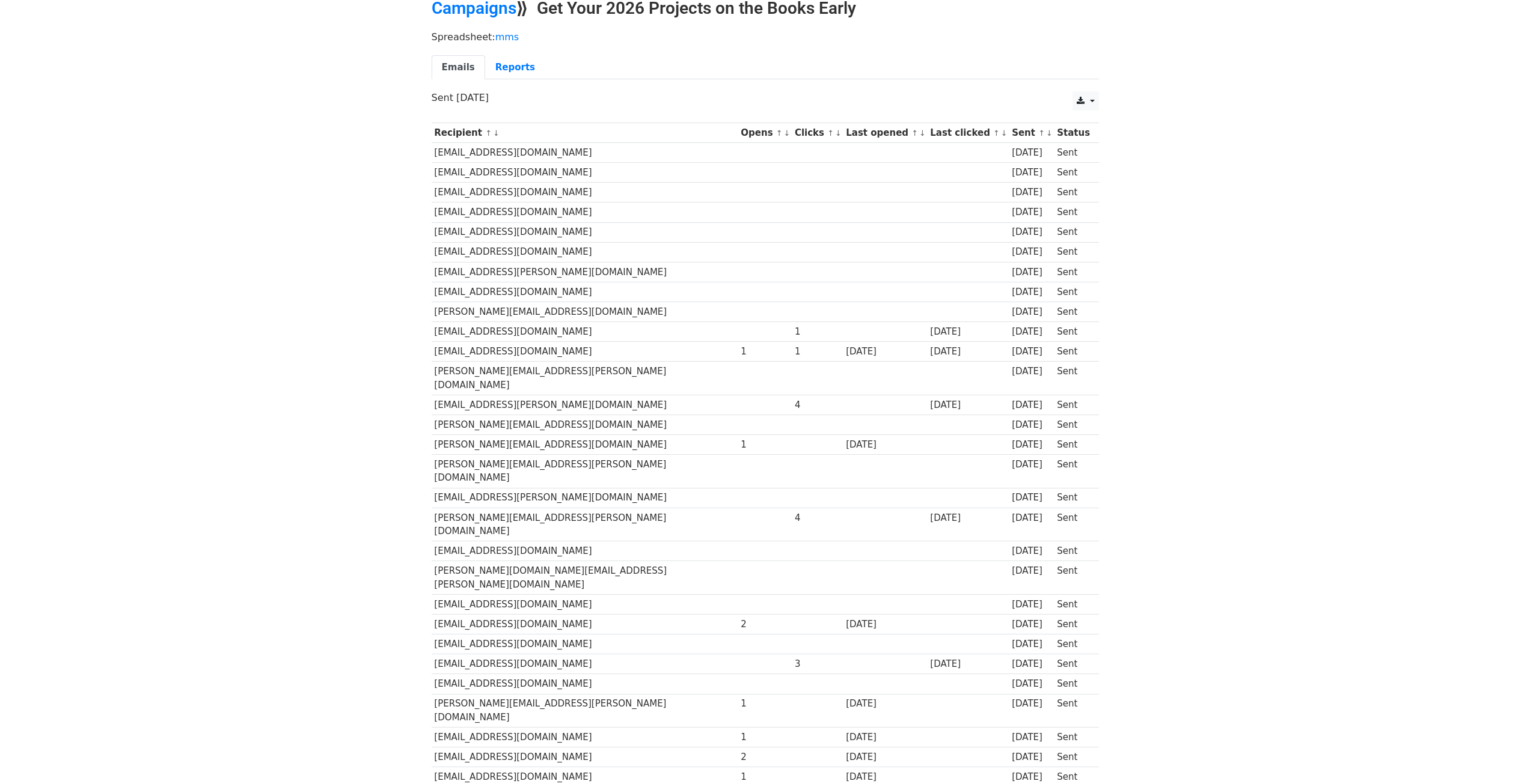
scroll to position [60, 0]
click at [509, 59] on link "Reports" at bounding box center [515, 64] width 60 height 24
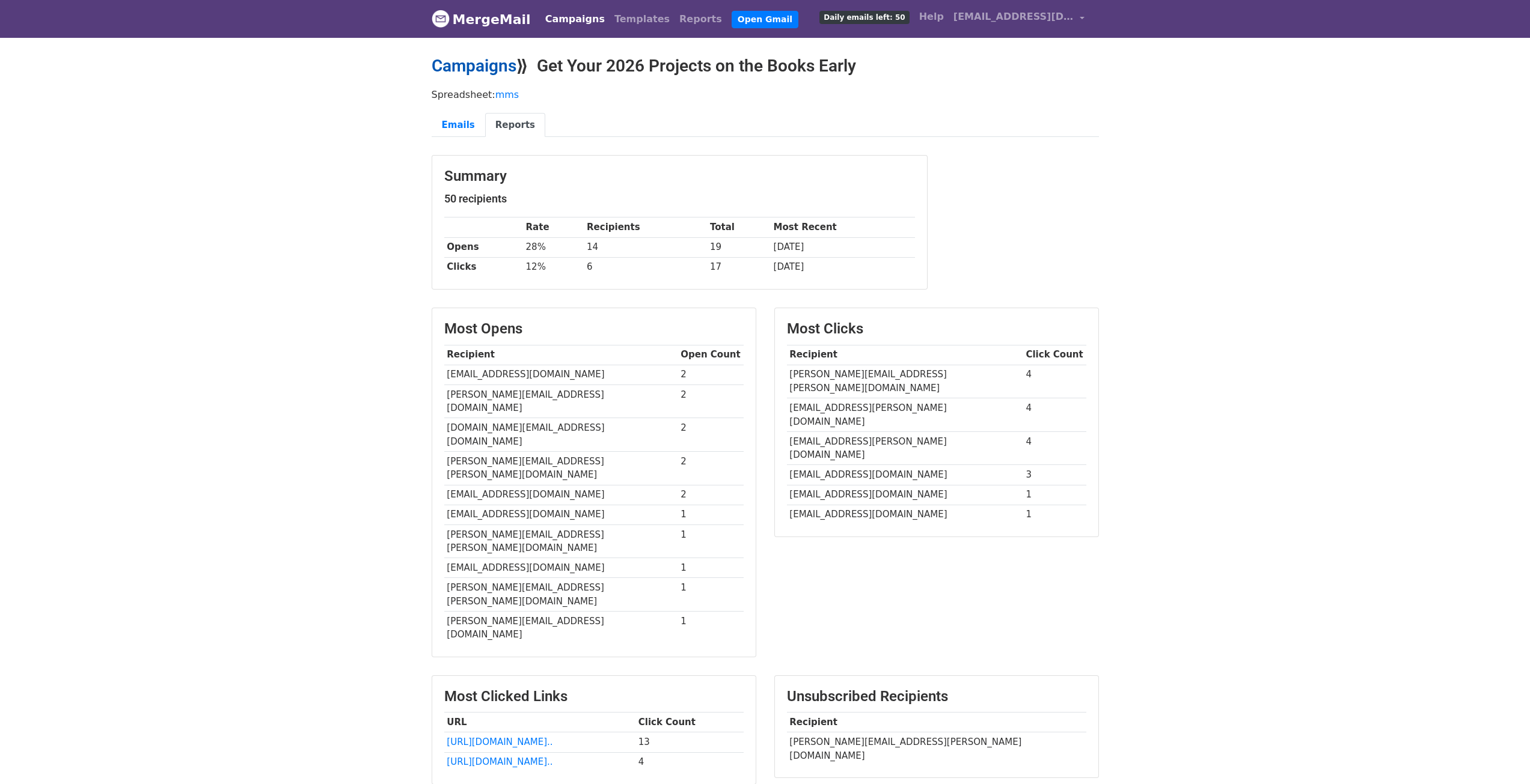
click at [468, 58] on link "Campaigns" at bounding box center [474, 66] width 85 height 20
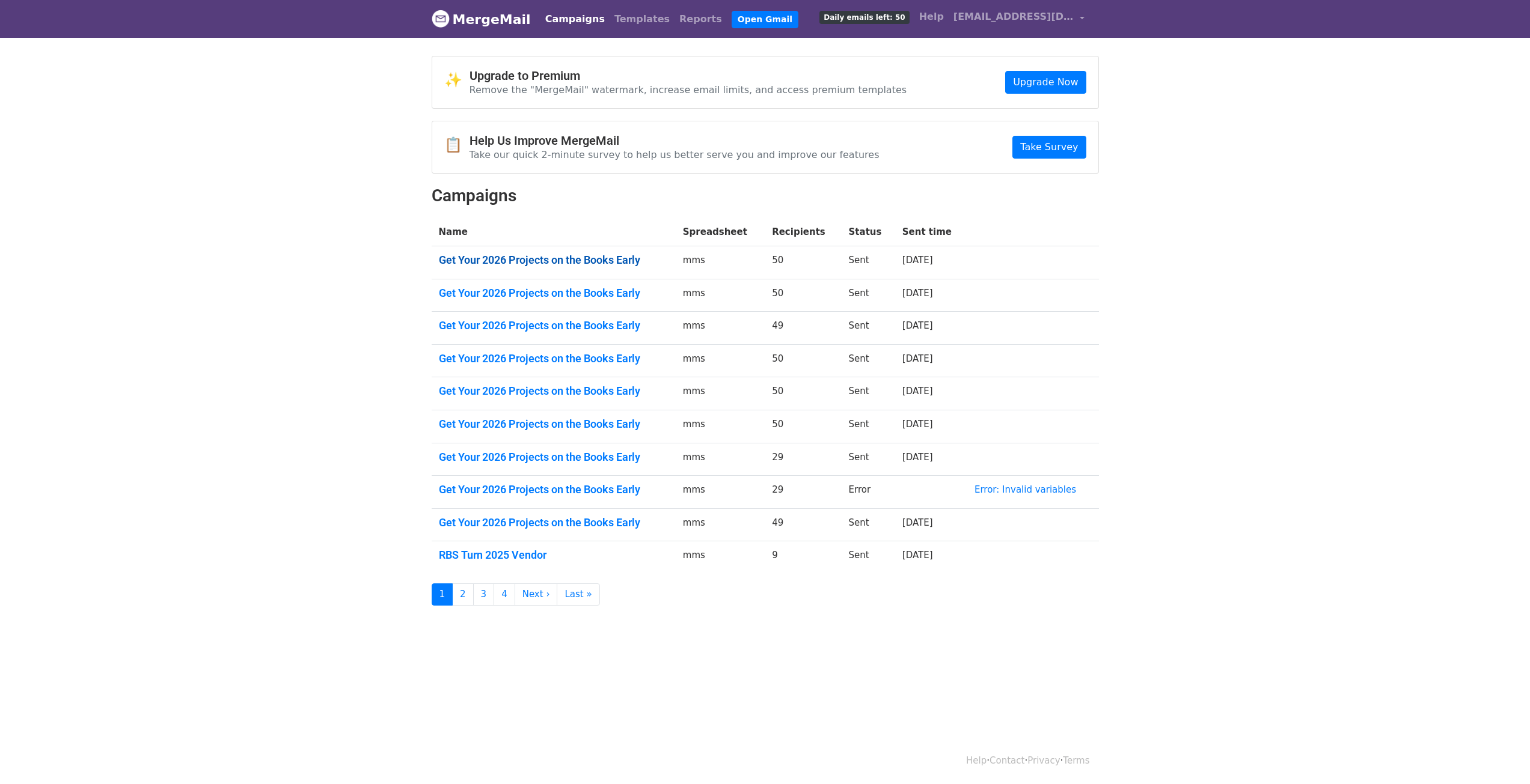
click at [592, 262] on link "Get Your 2026 Projects on the Books Early" at bounding box center [553, 260] width 229 height 13
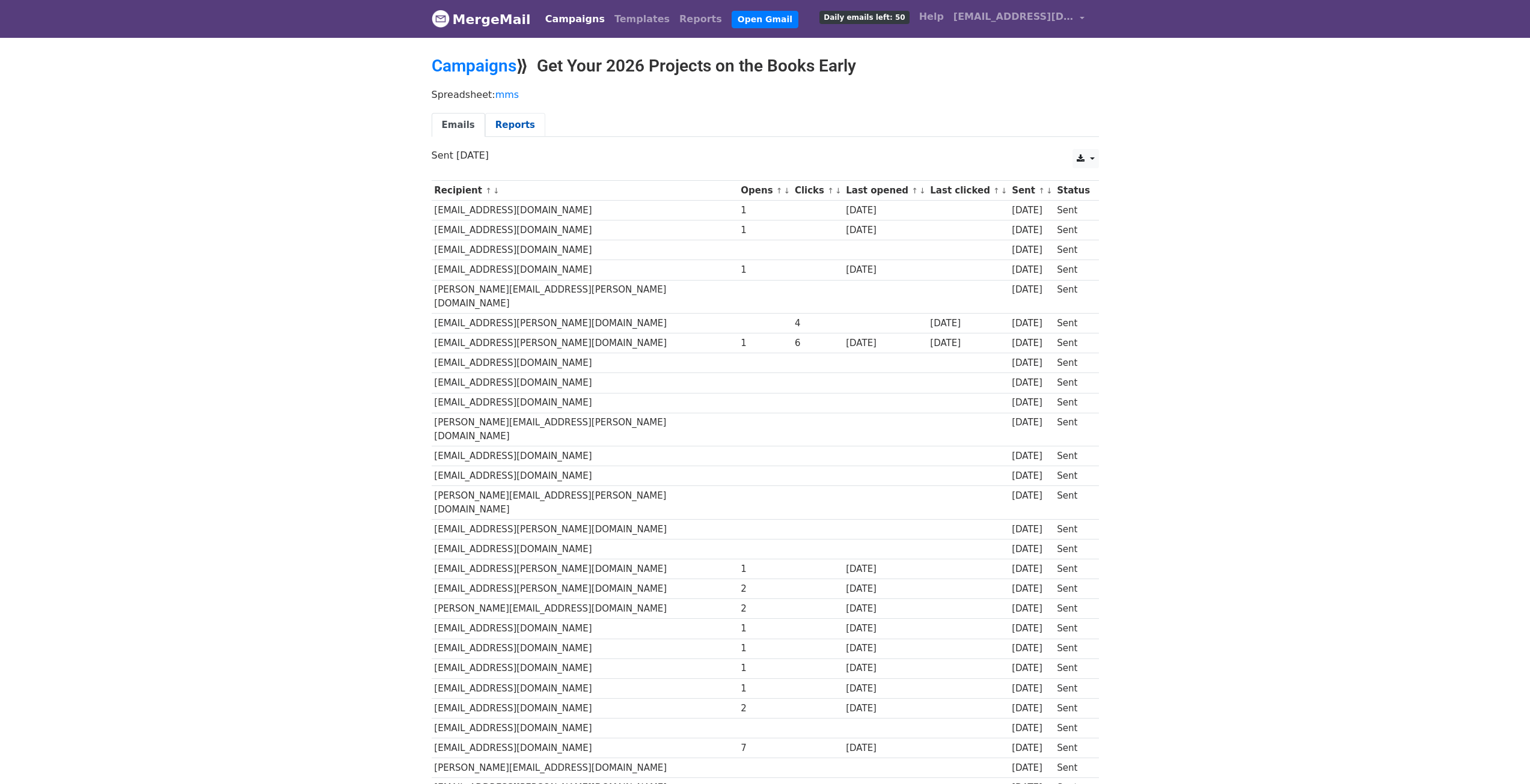
click at [516, 126] on link "Reports" at bounding box center [515, 125] width 60 height 24
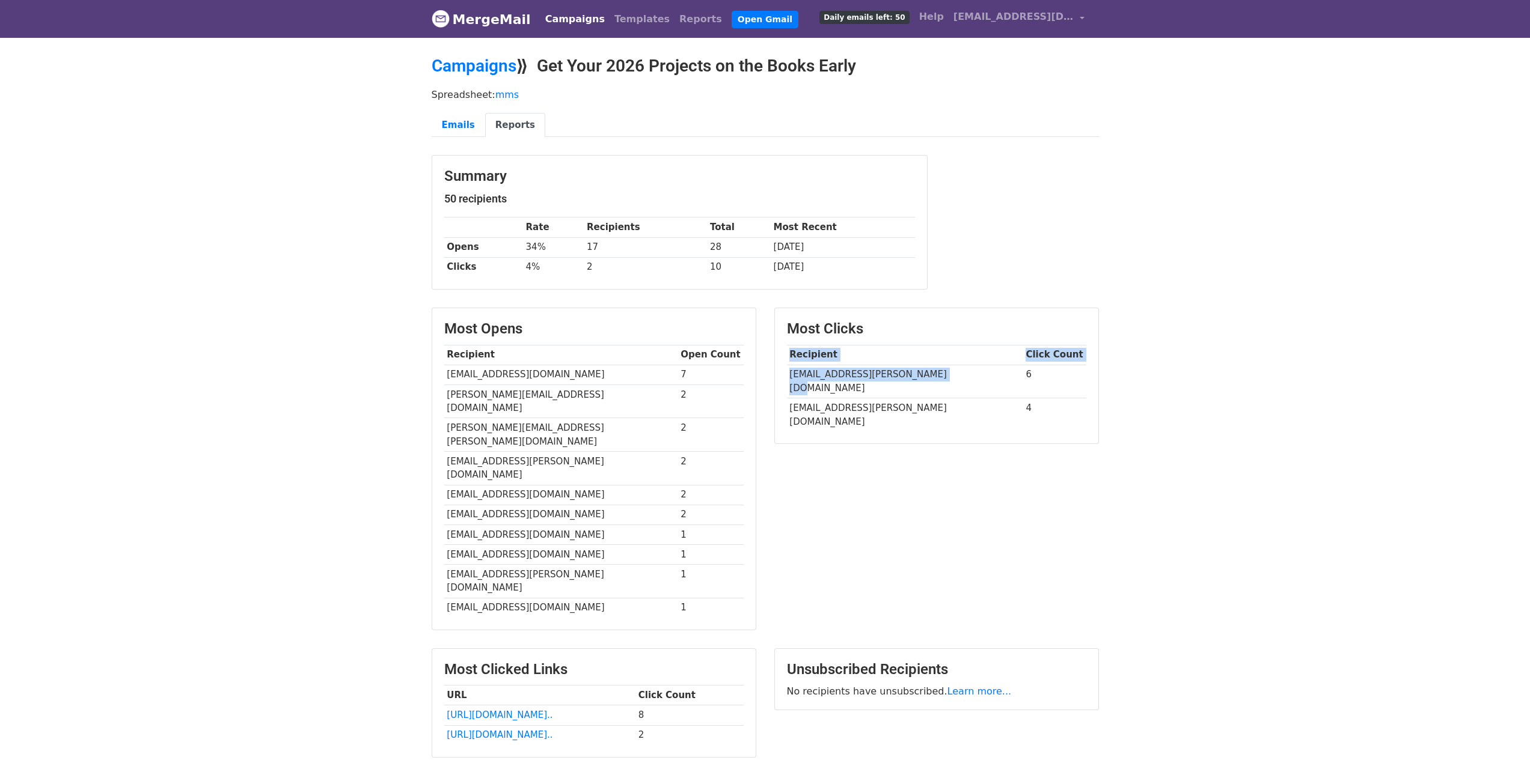
drag, startPoint x: 939, startPoint y: 373, endPoint x: 780, endPoint y: 394, distance: 160.4
click at [780, 394] on div "Most Clicks Recipient Click Count [EMAIL_ADDRESS][PERSON_NAME][DOMAIN_NAME] 6 […" at bounding box center [937, 376] width 323 height 135
click at [792, 402] on td "[EMAIL_ADDRESS][PERSON_NAME][DOMAIN_NAME]" at bounding box center [904, 415] width 236 height 33
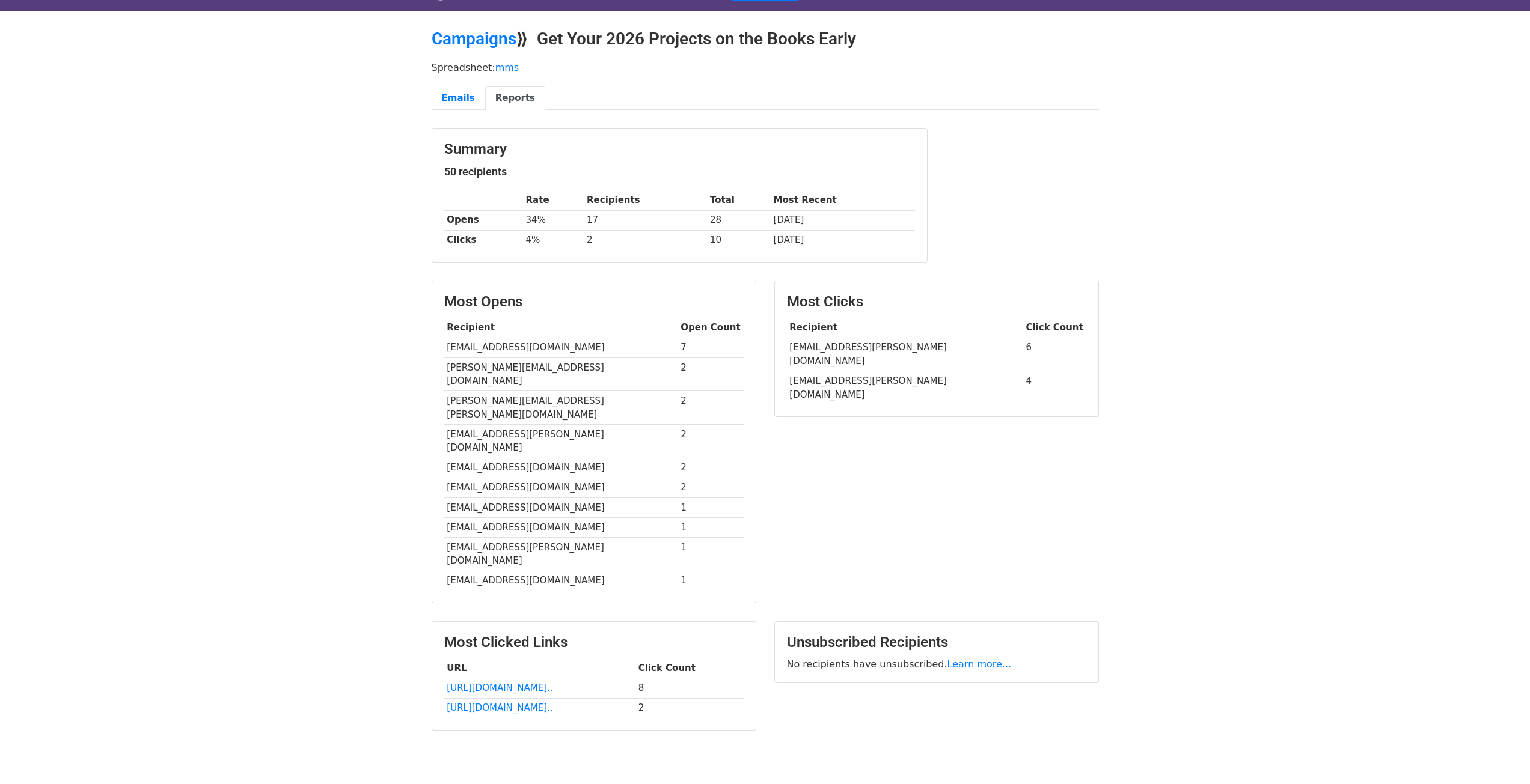
scroll to position [28, 0]
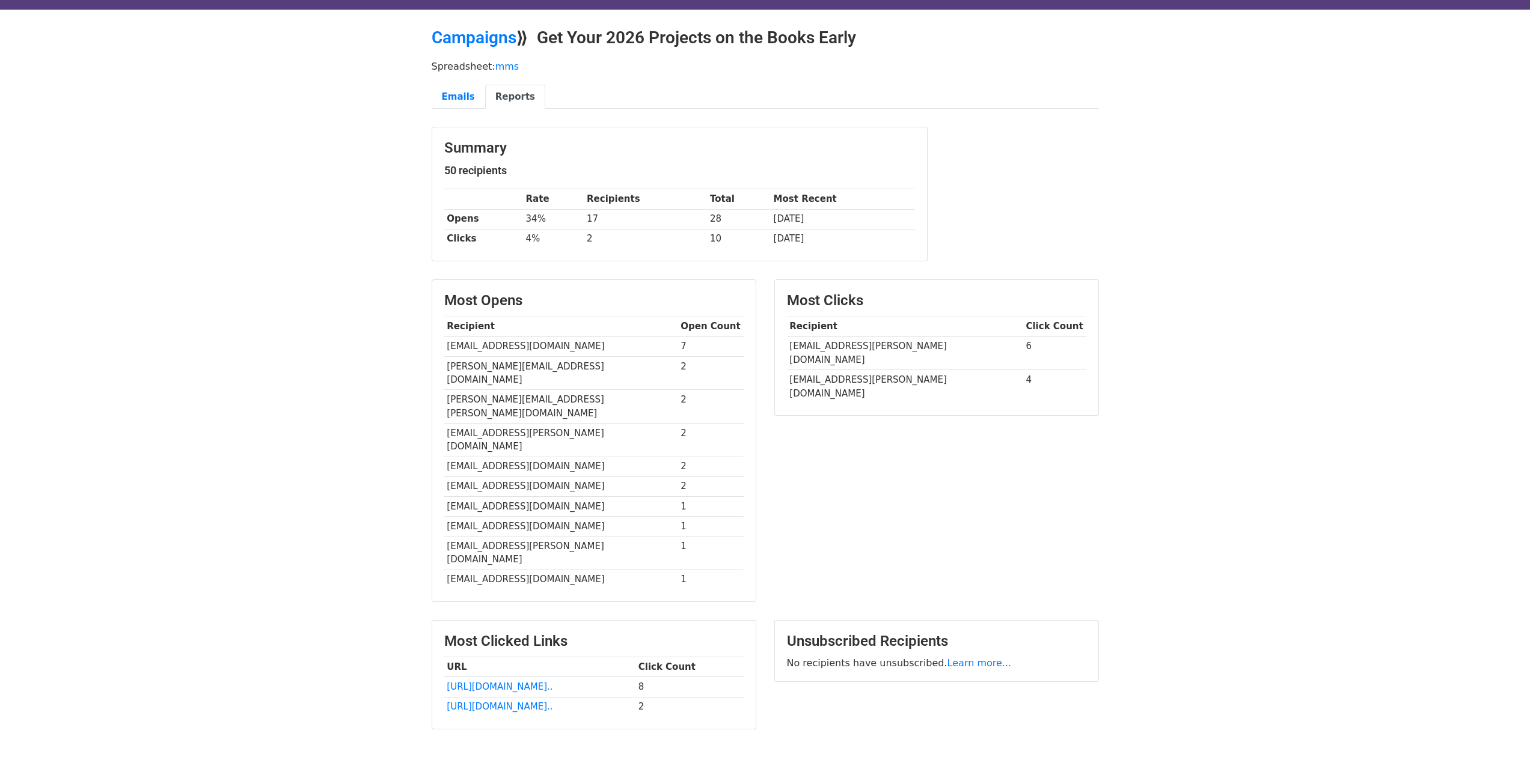
click at [534, 343] on td "[EMAIL_ADDRESS][DOMAIN_NAME]" at bounding box center [561, 346] width 234 height 20
click at [641, 371] on td "[PERSON_NAME][EMAIL_ADDRESS][DOMAIN_NAME]" at bounding box center [561, 373] width 234 height 34
click at [823, 341] on td "[EMAIL_ADDRESS][PERSON_NAME][DOMAIN_NAME]" at bounding box center [904, 353] width 236 height 34
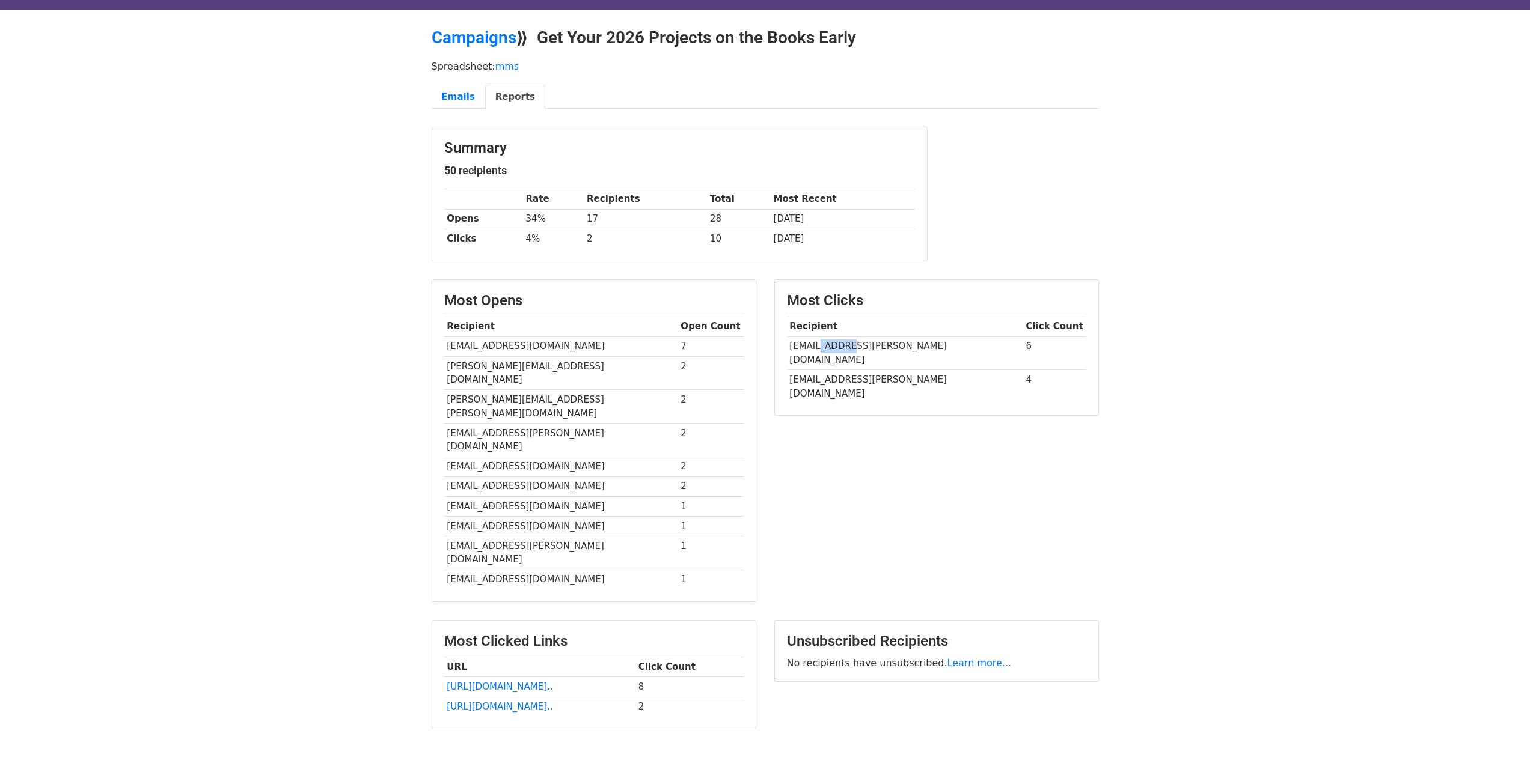
click at [823, 341] on td "[EMAIL_ADDRESS][PERSON_NAME][DOMAIN_NAME]" at bounding box center [904, 353] width 236 height 34
